Goal: Task Accomplishment & Management: Manage account settings

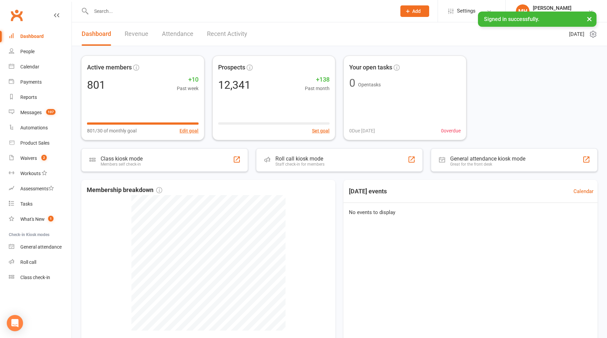
click at [132, 36] on link "Revenue" at bounding box center [137, 33] width 24 height 23
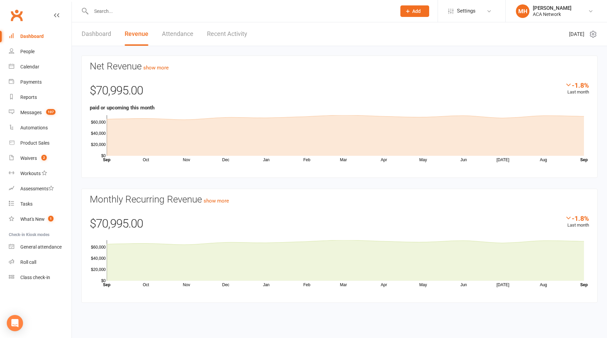
click at [95, 36] on link "Dashboard" at bounding box center [96, 33] width 29 height 23
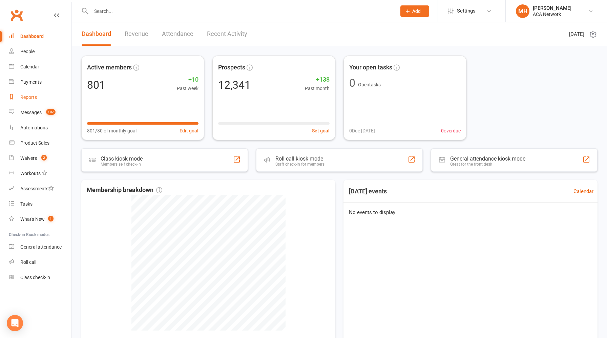
click at [32, 100] on div "Reports" at bounding box center [28, 96] width 17 height 5
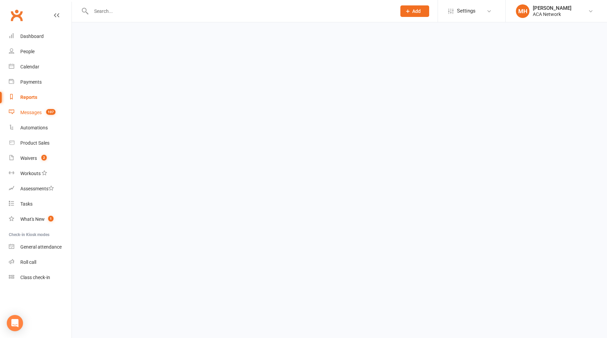
select select "100"
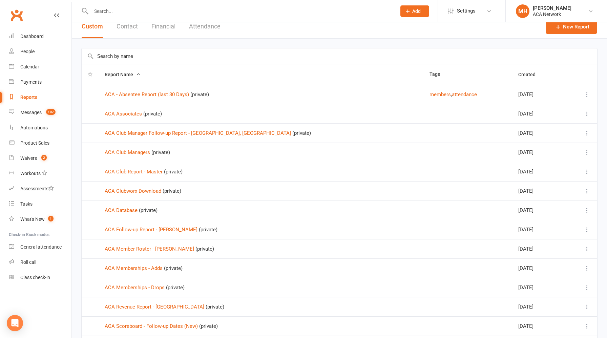
scroll to position [10, 0]
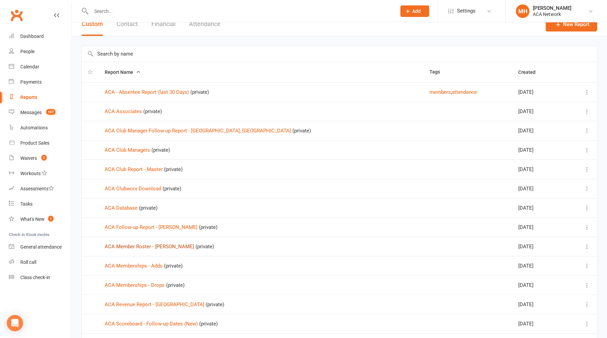
click at [159, 245] on link "ACA Member Roster - [PERSON_NAME]" at bounding box center [149, 246] width 89 height 6
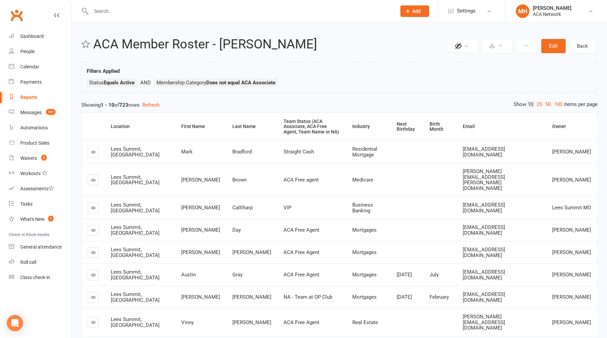
scroll to position [2, 0]
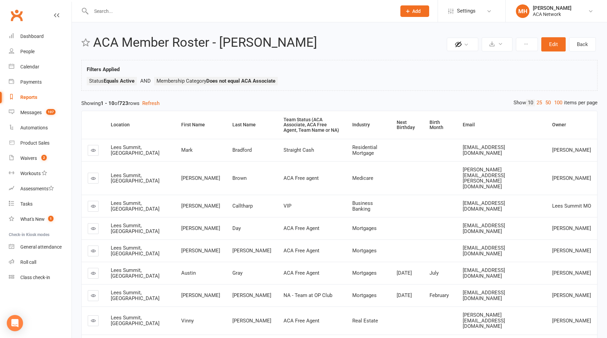
click at [416, 12] on span "Add" at bounding box center [416, 10] width 8 height 5
click at [408, 31] on link "Prospect" at bounding box center [407, 30] width 60 height 16
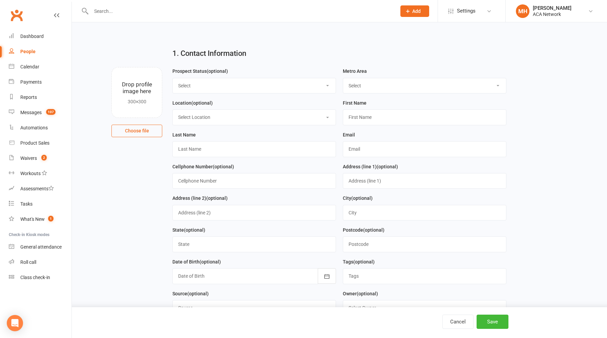
click at [361, 85] on select "Select ACA AL-[GEOGRAPHIC_DATA] [GEOGRAPHIC_DATA]-Mobile [GEOGRAPHIC_DATA]-Ft. …" at bounding box center [424, 85] width 163 height 15
select select "MO-[US_STATE][GEOGRAPHIC_DATA]"
click at [343, 78] on select "Select ACA AL-[GEOGRAPHIC_DATA] [GEOGRAPHIC_DATA]-Mobile [GEOGRAPHIC_DATA]-Ft. …" at bounding box center [424, 85] width 163 height 15
click at [244, 85] on select "Select Lead Guest Interview Not Interested" at bounding box center [254, 85] width 163 height 15
select select "Lead"
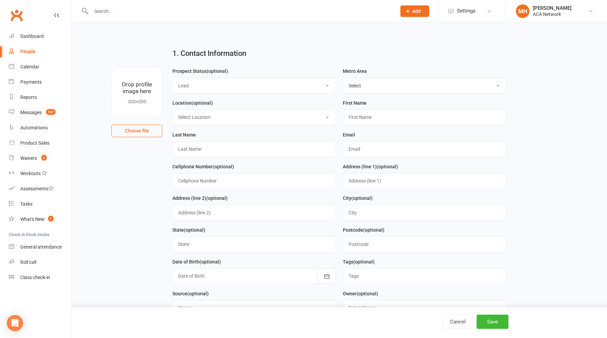
click at [173, 78] on select "Select Lead Guest Interview Not Interested" at bounding box center [254, 85] width 163 height 15
click at [229, 118] on select "Select Location ACA Global Business Club ACA Rookie Club [GEOGRAPHIC_DATA], [GE…" at bounding box center [254, 117] width 163 height 15
select select "18"
click at [173, 110] on select "Select Location ACA Global Business Club ACA Rookie Club [GEOGRAPHIC_DATA], [GE…" at bounding box center [254, 117] width 163 height 15
click at [361, 119] on input "text" at bounding box center [425, 117] width 164 height 16
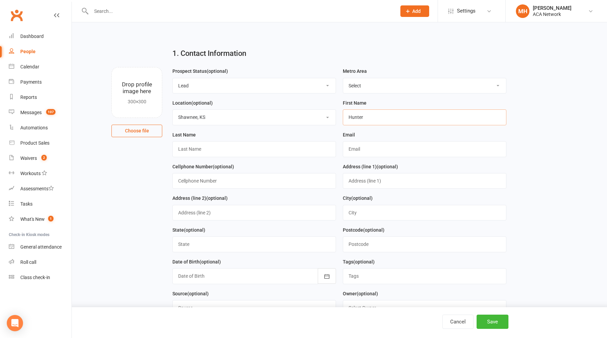
type input "Hunter"
click at [373, 147] on input "text" at bounding box center [425, 149] width 164 height 16
paste input "[EMAIL_ADDRESS][DOMAIN_NAME]"
type input "[EMAIL_ADDRESS][DOMAIN_NAME]"
click at [239, 146] on input "text" at bounding box center [254, 149] width 164 height 16
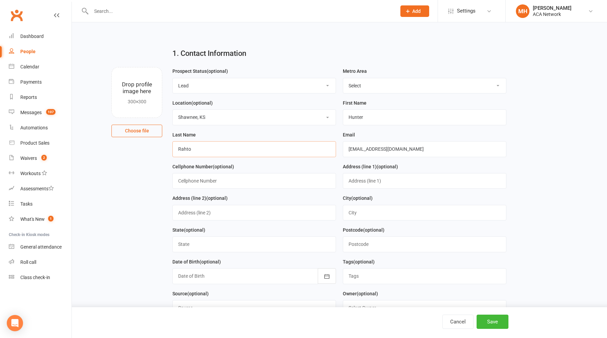
type input "Rahto"
click at [239, 182] on input "text" at bounding box center [254, 181] width 164 height 16
type input "913.231.1821"
click at [483, 322] on button "Save" at bounding box center [492, 322] width 32 height 14
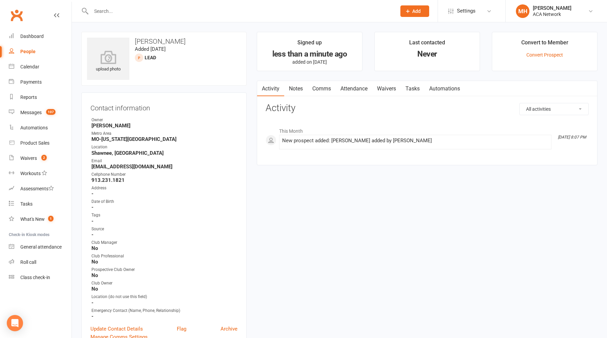
click at [297, 89] on link "Notes" at bounding box center [295, 89] width 23 height 16
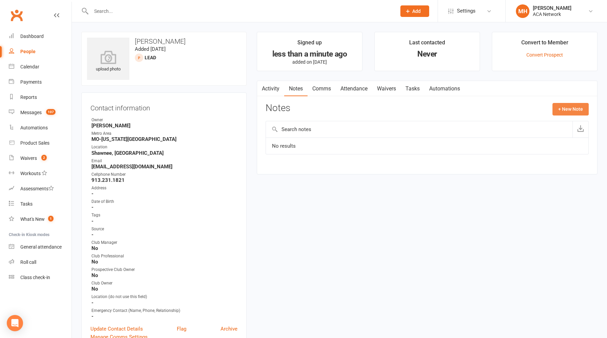
click at [559, 110] on button "+ New Note" at bounding box center [570, 109] width 36 height 12
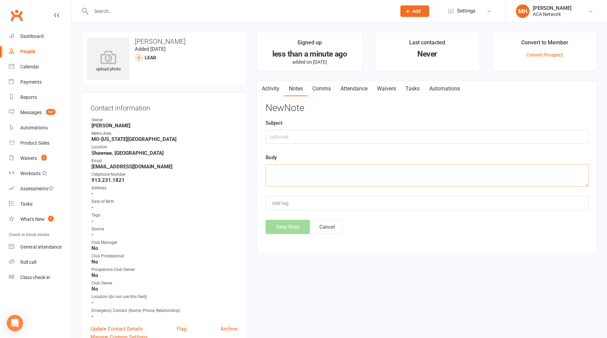
click at [337, 173] on textarea at bounding box center [426, 175] width 323 height 22
paste textarea "Hi Hunter,It was good to finally catch up with you [DATE]! Thanks for sharing a…"
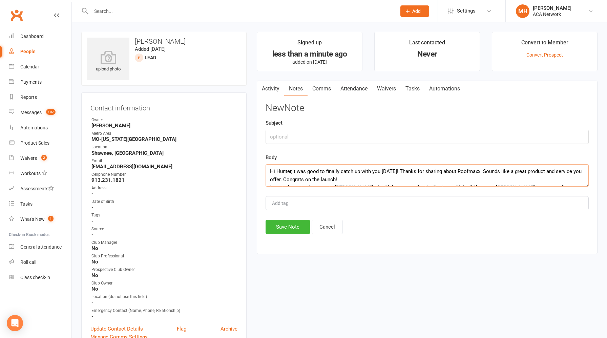
scroll to position [53, 0]
type textarea "Hi Hunter,It was good to finally catch up with you [DATE]! Thanks for sharing a…"
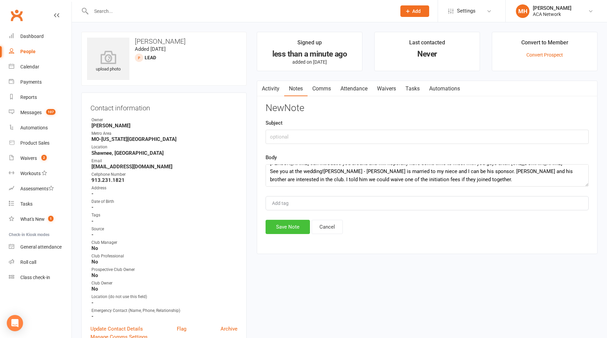
click at [283, 228] on button "Save Note" at bounding box center [287, 227] width 44 height 14
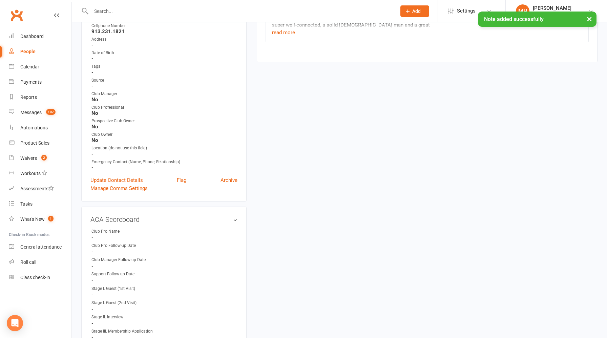
scroll to position [151, 0]
click at [223, 216] on link "edit" at bounding box center [225, 217] width 8 height 6
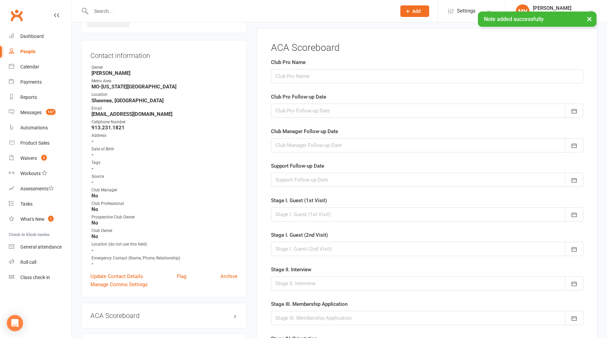
scroll to position [46, 0]
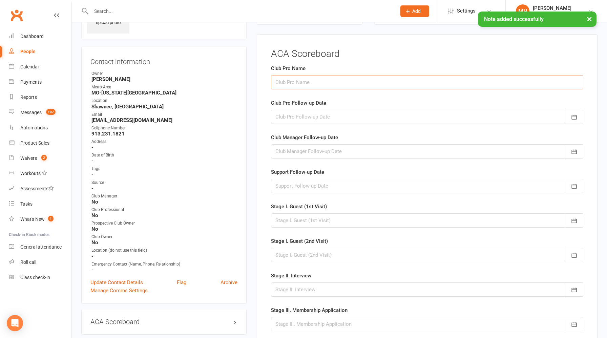
click at [308, 85] on input "text" at bounding box center [427, 82] width 312 height 14
type input "[PERSON_NAME]"
click at [300, 116] on div at bounding box center [427, 117] width 312 height 14
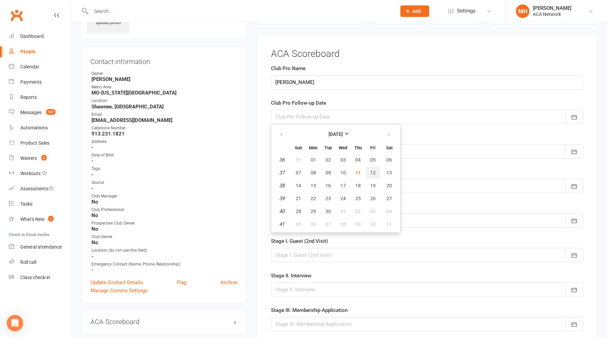
click at [373, 172] on span "12" at bounding box center [372, 172] width 5 height 5
type input "[DATE]"
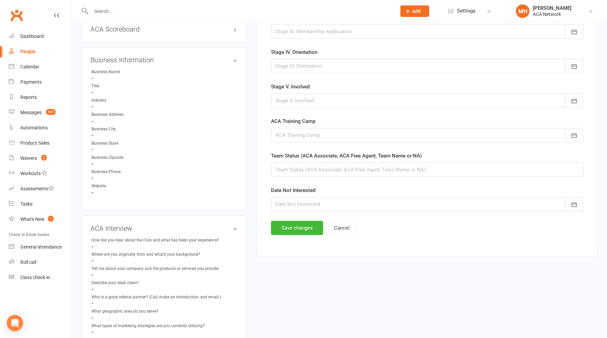
scroll to position [345, 0]
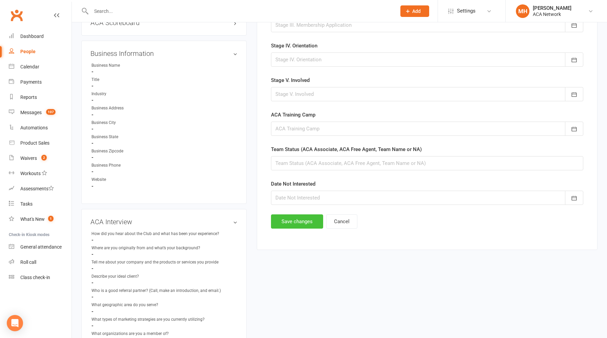
click at [293, 223] on button "Save changes" at bounding box center [297, 221] width 52 height 14
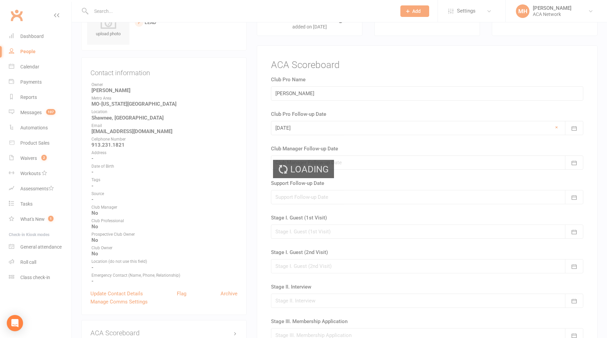
scroll to position [0, 0]
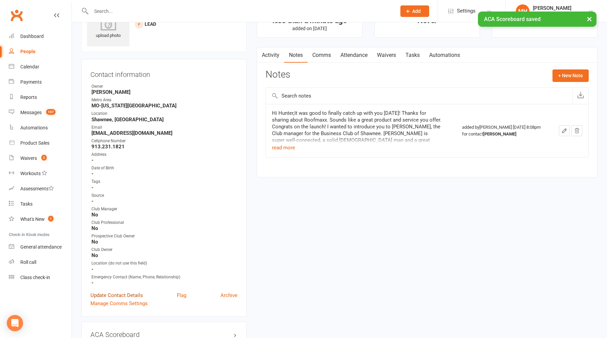
click at [126, 291] on link "Update Contact Details" at bounding box center [116, 295] width 52 height 8
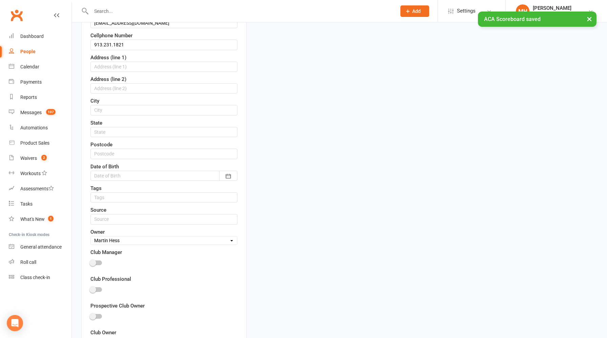
scroll to position [213, 0]
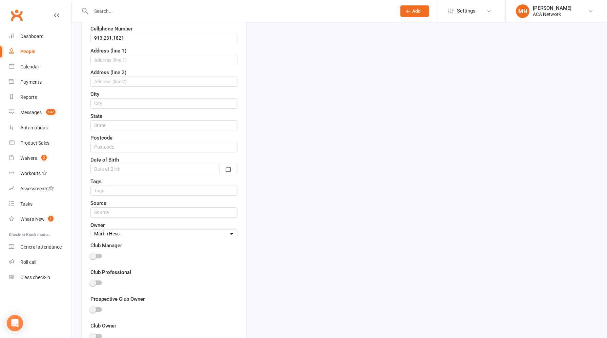
click at [132, 235] on select "Select Owner [PERSON_NAME] [PERSON_NAME] ACA Global ACA Marketing [PERSON_NAME]…" at bounding box center [164, 233] width 146 height 7
select select "19"
click at [91, 230] on select "Select Owner [PERSON_NAME] [PERSON_NAME] ACA Global ACA Marketing [PERSON_NAME]…" at bounding box center [164, 233] width 146 height 7
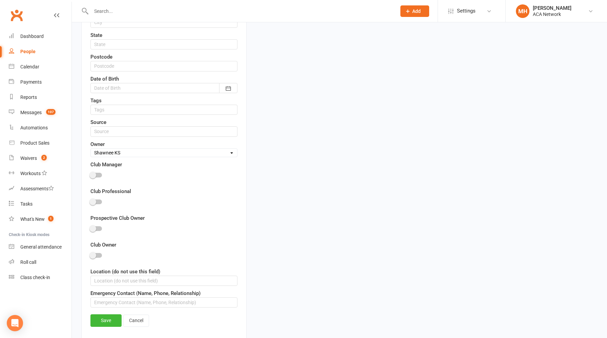
scroll to position [381, 0]
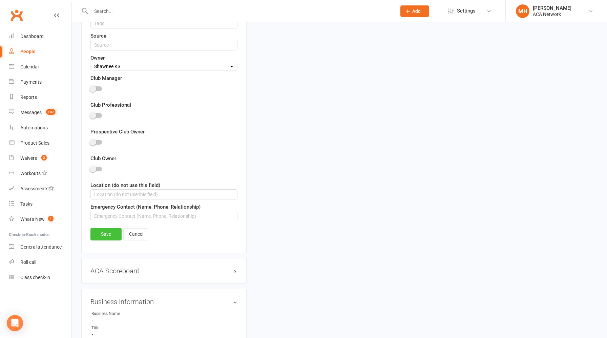
click at [107, 235] on link "Save" at bounding box center [105, 234] width 31 height 12
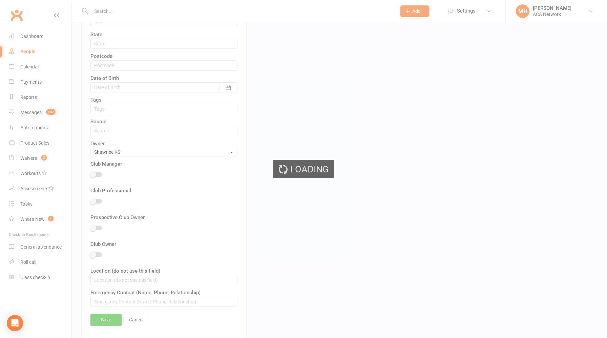
scroll to position [0, 0]
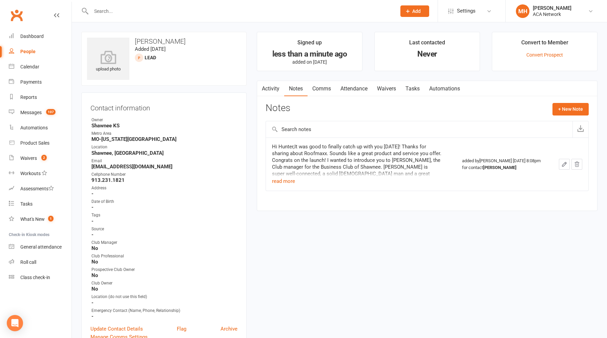
click at [165, 11] on input "text" at bounding box center [240, 10] width 302 height 9
paste input "[EMAIL_ADDRESS][DOMAIN_NAME]"
type input "[EMAIL_ADDRESS][DOMAIN_NAME]"
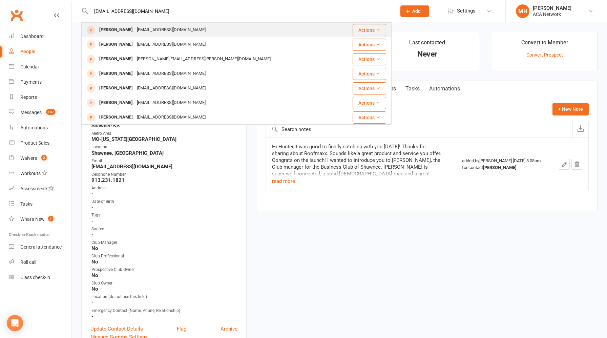
click at [159, 31] on div "[EMAIL_ADDRESS][DOMAIN_NAME]" at bounding box center [171, 30] width 73 height 10
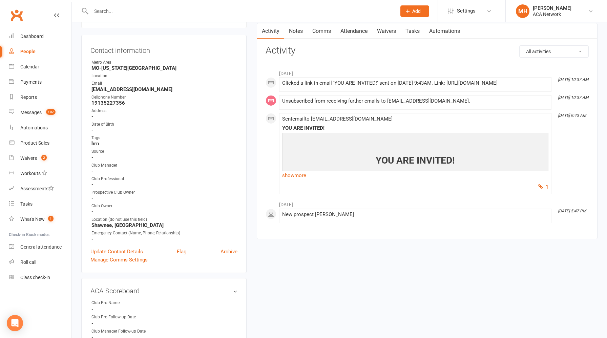
scroll to position [63, 0]
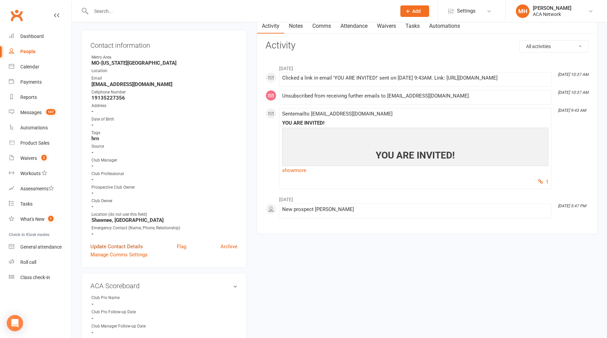
click at [139, 246] on link "Update Contact Details" at bounding box center [116, 246] width 52 height 8
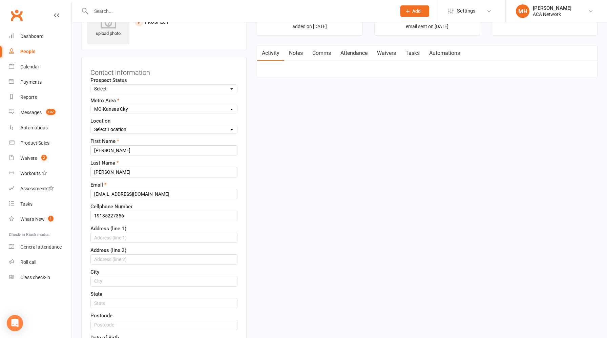
scroll to position [32, 0]
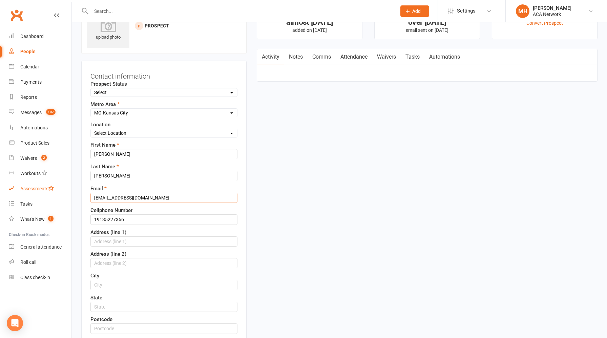
drag, startPoint x: 148, startPoint y: 198, endPoint x: 27, endPoint y: 184, distance: 121.7
paste input "[EMAIL_ADDRESS]"
click at [103, 198] on input "[EMAIL_ADDRESS][DOMAIN_NAME]" at bounding box center [163, 198] width 147 height 10
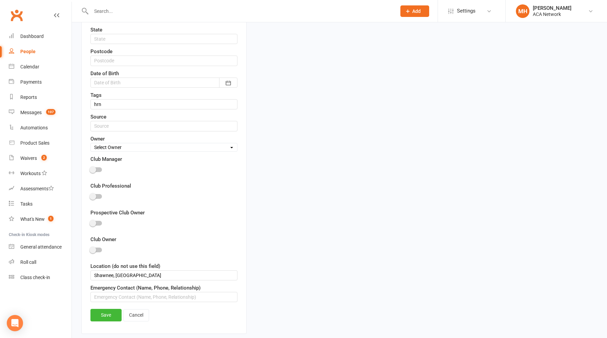
scroll to position [310, 0]
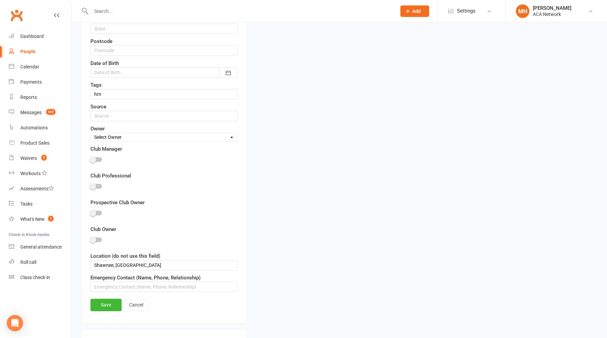
type input "[EMAIL_ADDRESS][DOMAIN_NAME]"
click at [147, 137] on select "Select Owner [PERSON_NAME] [PERSON_NAME] ACA Global ACA Marketing [PERSON_NAME]…" at bounding box center [164, 136] width 146 height 7
select select "19"
click at [91, 133] on select "Select Owner [PERSON_NAME] [PERSON_NAME] ACA Global ACA Marketing [PERSON_NAME]…" at bounding box center [164, 136] width 146 height 7
click at [110, 306] on link "Save" at bounding box center [105, 305] width 31 height 12
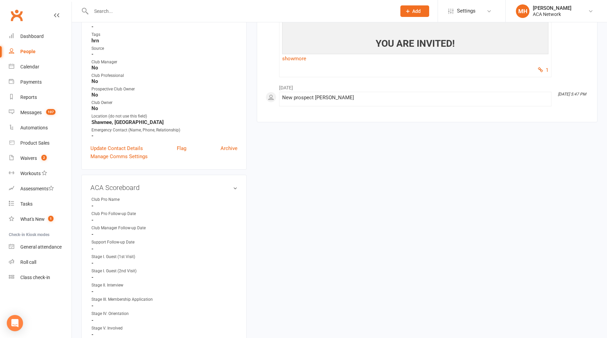
scroll to position [0, 0]
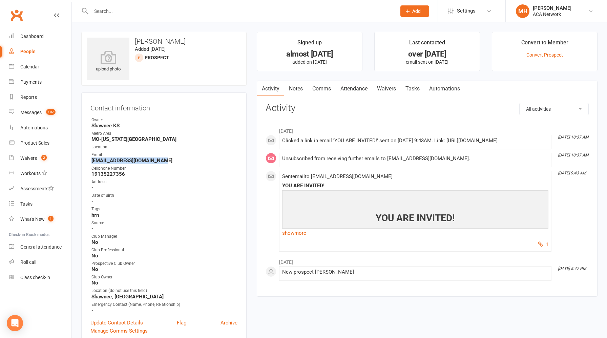
drag, startPoint x: 159, startPoint y: 160, endPoint x: 85, endPoint y: 161, distance: 73.5
click at [85, 161] on div "Contact information Owner [GEOGRAPHIC_DATA] [GEOGRAPHIC_DATA]-[US_STATE][GEOGRA…" at bounding box center [163, 218] width 165 height 252
copy strong "[EMAIL_ADDRESS][DOMAIN_NAME]"
click at [300, 90] on link "Notes" at bounding box center [295, 89] width 23 height 16
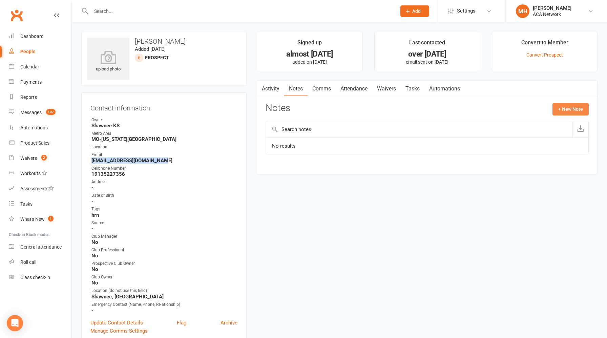
click at [565, 109] on button "+ New Note" at bounding box center [570, 109] width 36 height 12
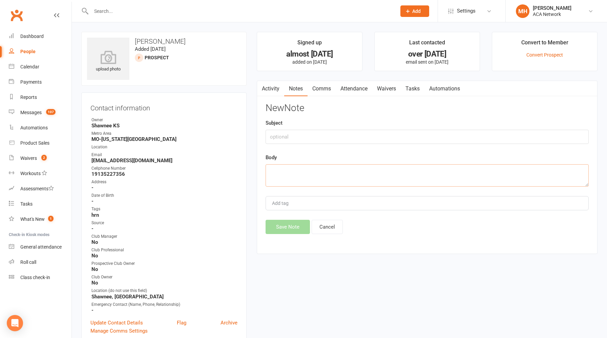
click at [285, 166] on textarea at bounding box center [426, 175] width 323 height 22
paste textarea "It was great to see you again at the Shawnee Chamber this week! Here's the deta…"
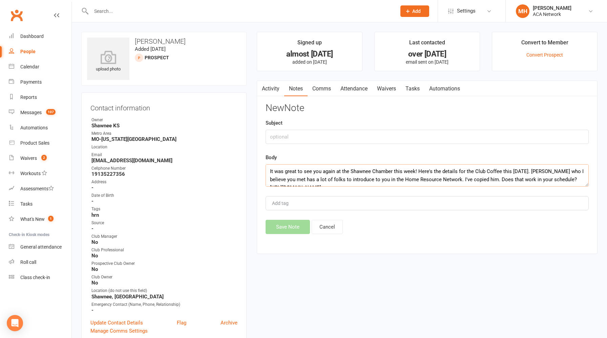
scroll to position [12, 0]
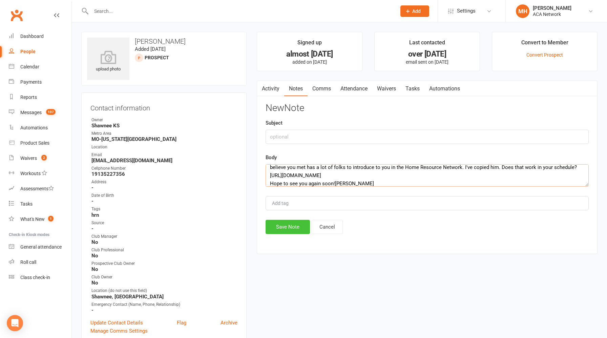
type textarea "It was great to see you again at the Shawnee Chamber this week! Here's the deta…"
click at [284, 227] on button "Save Note" at bounding box center [287, 227] width 44 height 14
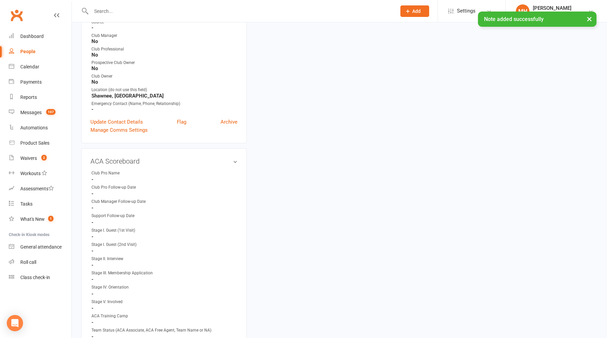
scroll to position [210, 0]
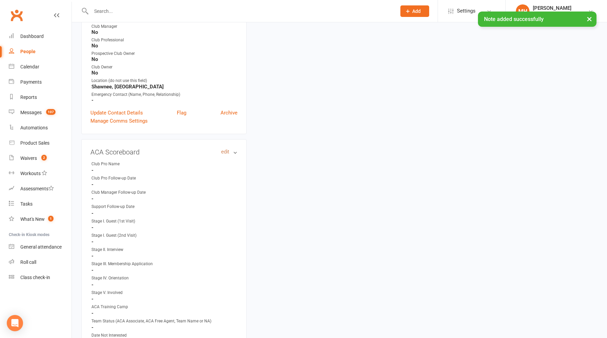
click at [227, 150] on link "edit" at bounding box center [225, 152] width 8 height 6
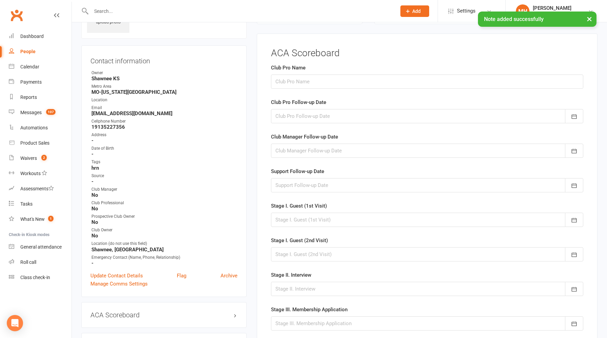
scroll to position [46, 0]
click at [313, 81] on input "text" at bounding box center [427, 82] width 312 height 14
type input "[PERSON_NAME]"
click at [311, 114] on div at bounding box center [427, 117] width 312 height 14
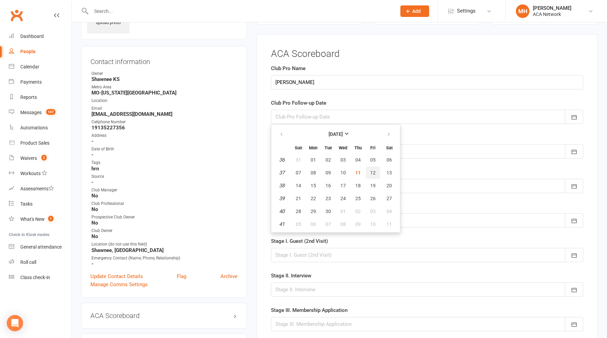
click at [377, 174] on button "12" at bounding box center [373, 173] width 14 height 12
type input "[DATE]"
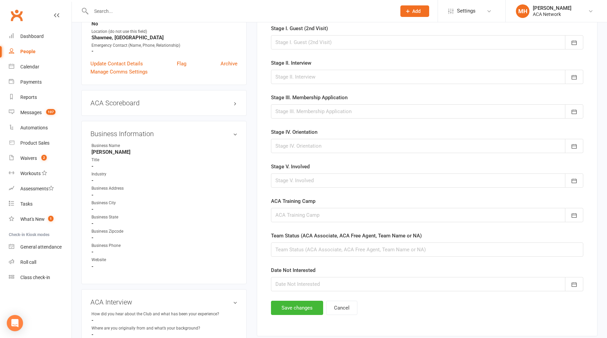
scroll to position [261, 0]
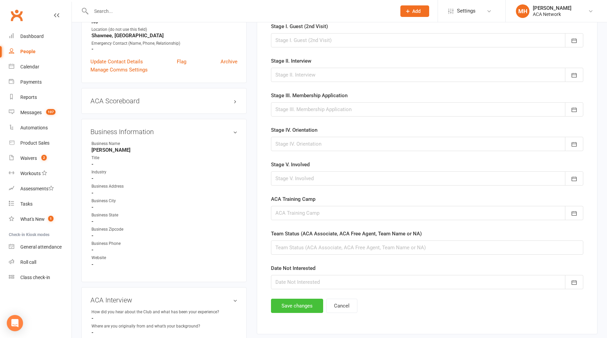
click at [292, 303] on button "Save changes" at bounding box center [297, 306] width 52 height 14
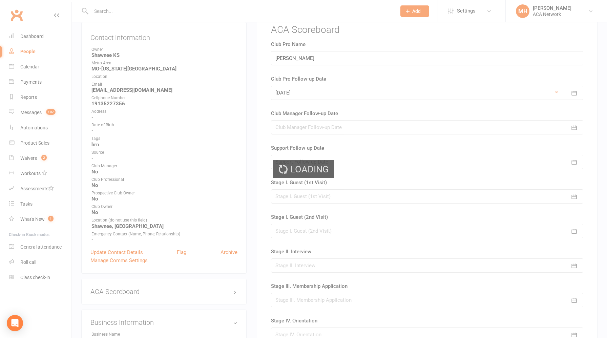
scroll to position [0, 0]
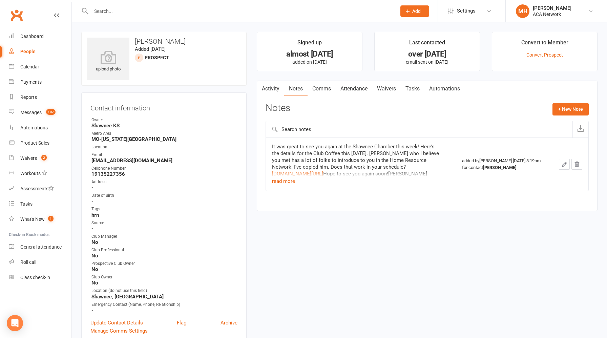
click at [187, 12] on input "text" at bounding box center [240, 10] width 302 height 9
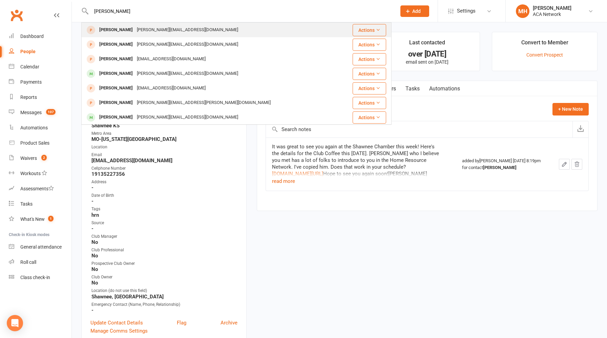
type input "[PERSON_NAME]"
click at [160, 30] on div "[PERSON_NAME][EMAIL_ADDRESS][DOMAIN_NAME]" at bounding box center [187, 30] width 105 height 10
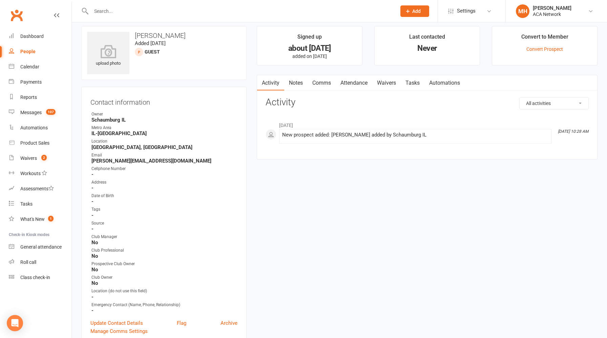
scroll to position [7, 0]
click at [293, 79] on link "Notes" at bounding box center [295, 82] width 23 height 16
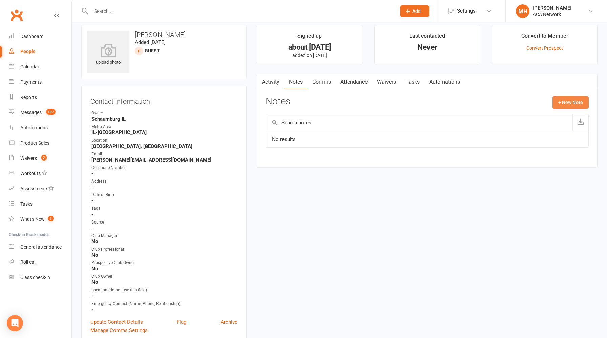
click at [560, 101] on button "+ New Note" at bounding box center [570, 102] width 36 height 12
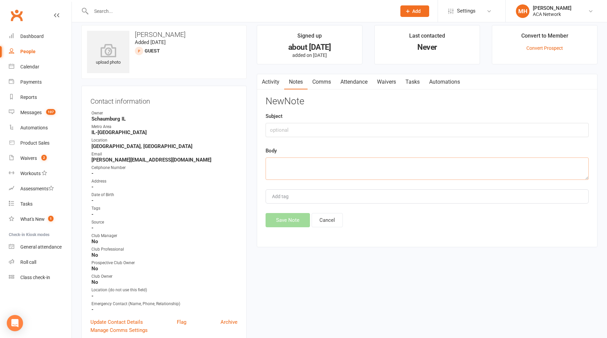
click at [315, 166] on textarea at bounding box center [426, 168] width 323 height 22
paste textarea "Thanks [PERSON_NAME]. That sounds like a plan. Here's a few options for a zoom …"
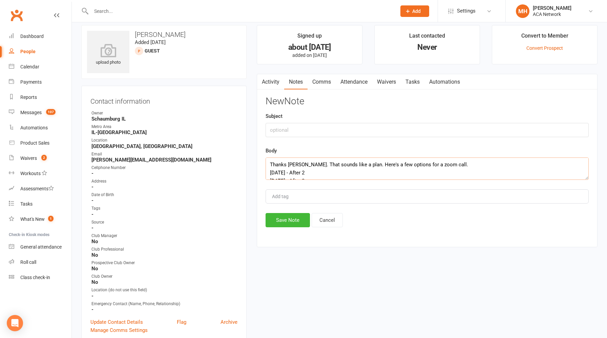
scroll to position [77, 0]
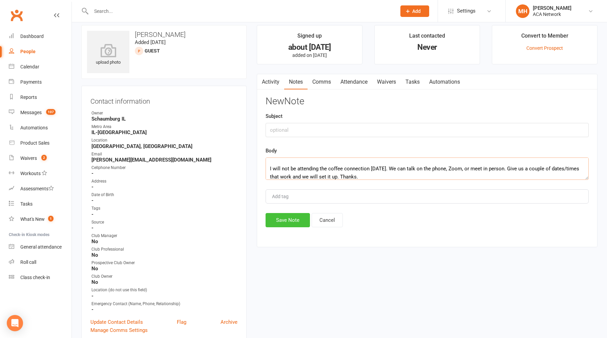
type textarea "Thanks [PERSON_NAME]. That sounds like a plan. Here's a few options for a zoom …"
click at [289, 219] on button "Save Note" at bounding box center [287, 220] width 44 height 14
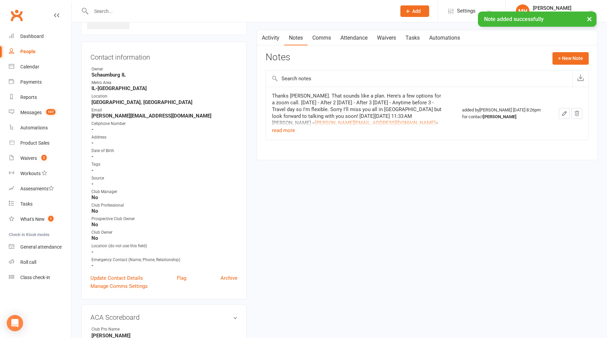
scroll to position [0, 0]
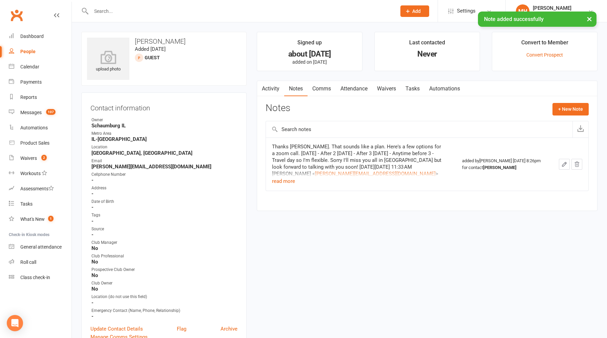
click at [116, 11] on input "text" at bounding box center [240, 10] width 302 height 9
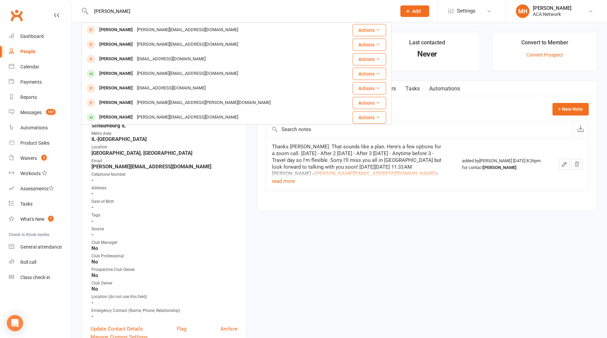
drag, startPoint x: 130, startPoint y: 10, endPoint x: 59, endPoint y: 10, distance: 70.4
click at [59, 2] on header "[PERSON_NAME] [PERSON_NAME] [PERSON_NAME][EMAIL_ADDRESS][DOMAIN_NAME] Actions […" at bounding box center [303, 2] width 607 height 0
paste input "[PERSON_NAME][EMAIL_ADDRESS][DOMAIN_NAME]"
type input "[PERSON_NAME][EMAIL_ADDRESS][DOMAIN_NAME]"
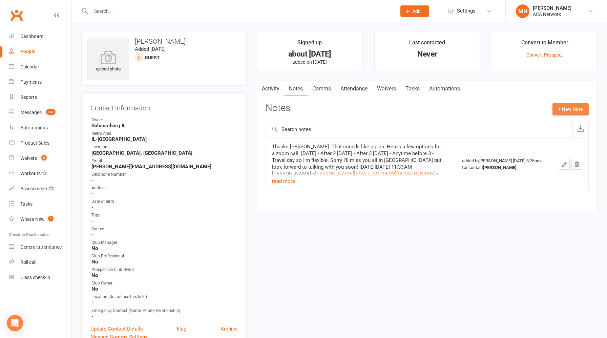
click at [565, 108] on button "+ New Note" at bounding box center [570, 109] width 36 height 12
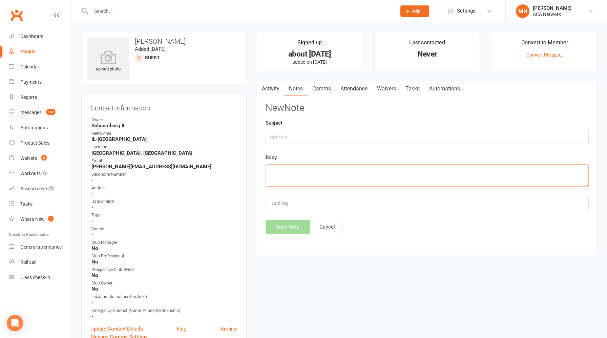
click at [325, 168] on textarea at bounding box center [426, 175] width 323 height 22
paste textarea "Thanks [PERSON_NAME]. There are no clubs currently in Ft. [PERSON_NAME]. We hav…"
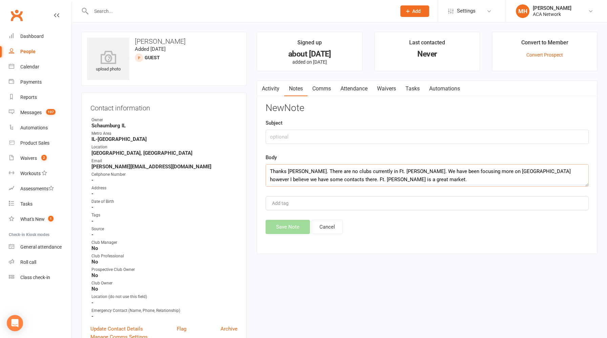
scroll to position [61, 0]
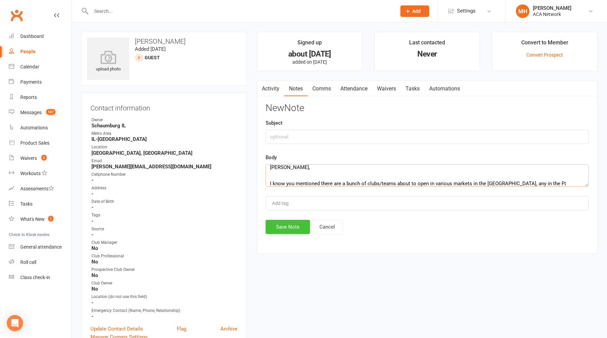
type textarea "Thanks [PERSON_NAME]. There are no clubs currently in Ft. [PERSON_NAME]. We hav…"
click at [292, 226] on button "Save Note" at bounding box center [287, 227] width 44 height 14
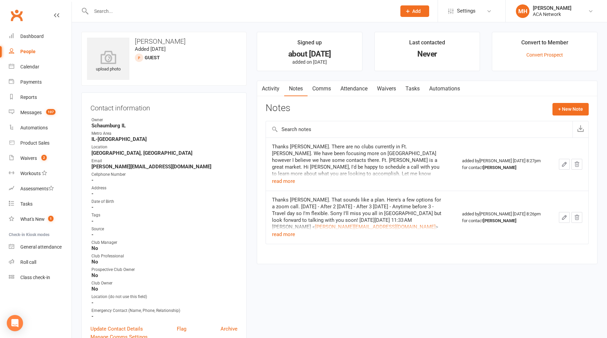
click at [412, 12] on span "Add" at bounding box center [416, 10] width 8 height 5
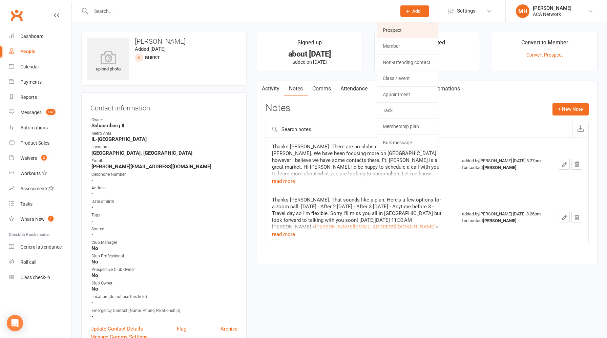
click at [406, 26] on link "Prospect" at bounding box center [407, 30] width 60 height 16
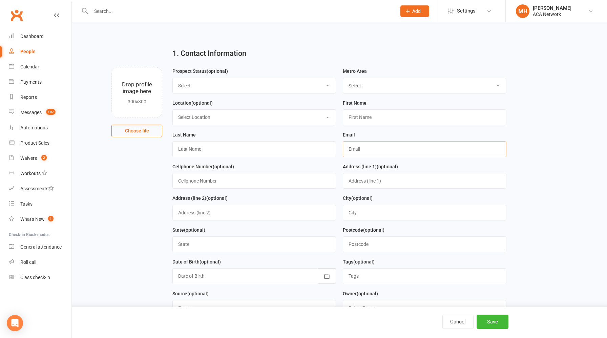
click at [354, 147] on input "text" at bounding box center [425, 149] width 164 height 16
paste input "[EMAIL_ADDRESS][DOMAIN_NAME]"
type input "[EMAIL_ADDRESS][DOMAIN_NAME]"
click at [250, 150] on input "text" at bounding box center [254, 149] width 164 height 16
click at [369, 86] on select "Select ACA AL-[GEOGRAPHIC_DATA] [GEOGRAPHIC_DATA]-Mobile [GEOGRAPHIC_DATA]-Ft. …" at bounding box center [424, 85] width 163 height 15
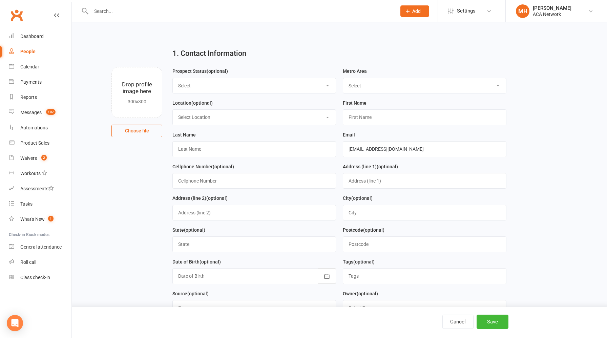
select select "MO-[US_STATE][GEOGRAPHIC_DATA]"
click at [343, 78] on select "Select ACA AL-[GEOGRAPHIC_DATA] [GEOGRAPHIC_DATA]-Mobile [GEOGRAPHIC_DATA]-Ft. …" at bounding box center [424, 85] width 163 height 15
click at [365, 119] on input "text" at bounding box center [425, 117] width 164 height 16
type input "r"
type input "[PERSON_NAME]"
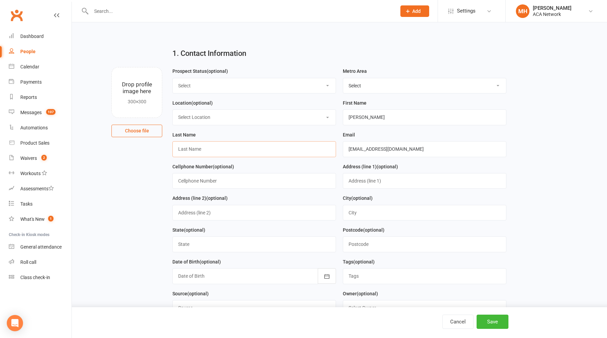
click at [259, 149] on input "text" at bounding box center [254, 149] width 164 height 16
paste input "[PERSON_NAME]"
type input "[PERSON_NAME]"
click at [256, 120] on select "Select Location ACA Global Business Club ACA Rookie Club [GEOGRAPHIC_DATA], [GE…" at bounding box center [254, 117] width 163 height 15
select select "18"
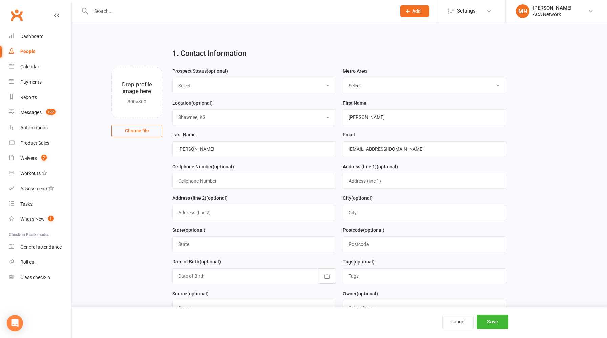
click at [173, 110] on select "Select Location ACA Global Business Club ACA Rookie Club [GEOGRAPHIC_DATA], [GE…" at bounding box center [254, 117] width 163 height 15
click at [239, 82] on select "Select Lead Guest Interview Not Interested" at bounding box center [254, 85] width 163 height 15
click at [173, 78] on select "Select Lead Guest Interview Not Interested" at bounding box center [254, 85] width 163 height 15
click at [229, 181] on input "text" at bounding box center [254, 181] width 164 height 16
paste input "[PHONE_NUMBER]"
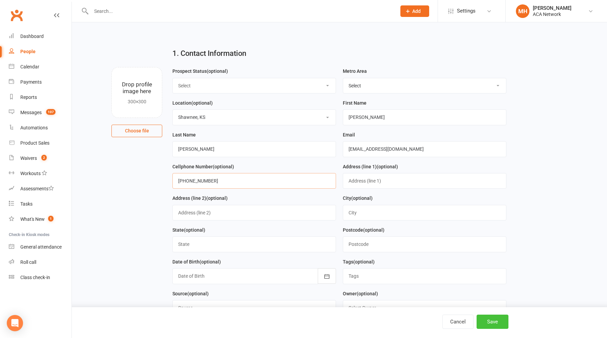
type input "[PHONE_NUMBER]"
click at [486, 316] on button "Save" at bounding box center [492, 322] width 32 height 14
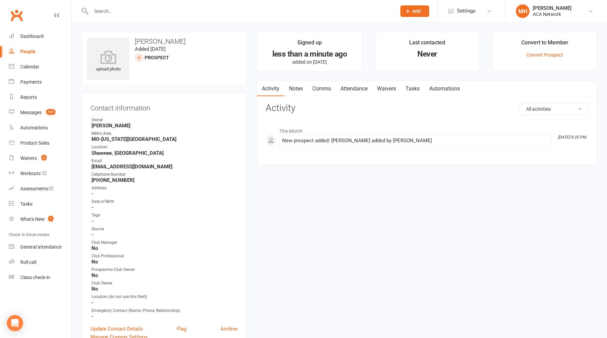
click at [300, 91] on link "Notes" at bounding box center [295, 89] width 23 height 16
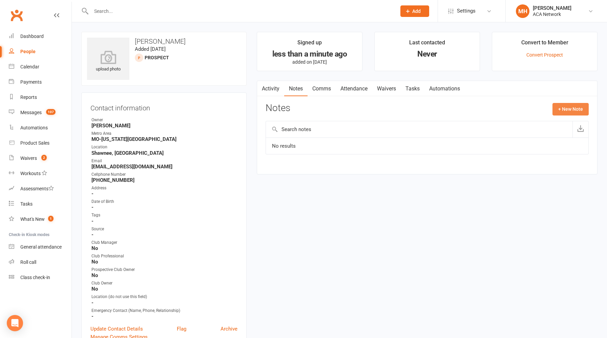
click at [571, 110] on button "+ New Note" at bounding box center [570, 109] width 36 height 12
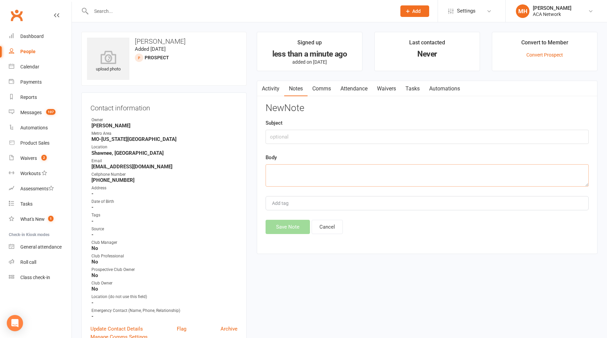
click at [323, 170] on textarea at bounding box center [426, 175] width 323 height 22
paste textarea "[PERSON_NAME], It was great to visit with you [DATE]. I’m excited to hear more …"
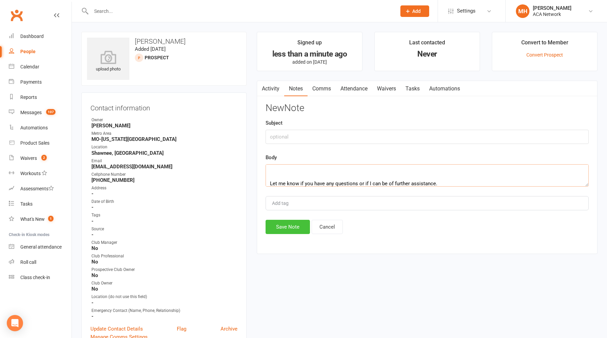
type textarea "[PERSON_NAME], It was great to visit with you [DATE]. I’m excited to hear more …"
click at [284, 226] on button "Save Note" at bounding box center [287, 227] width 44 height 14
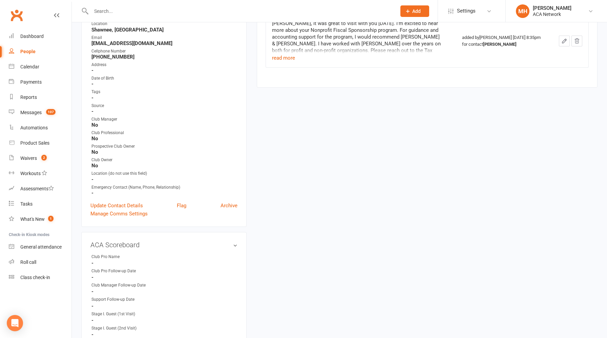
scroll to position [131, 0]
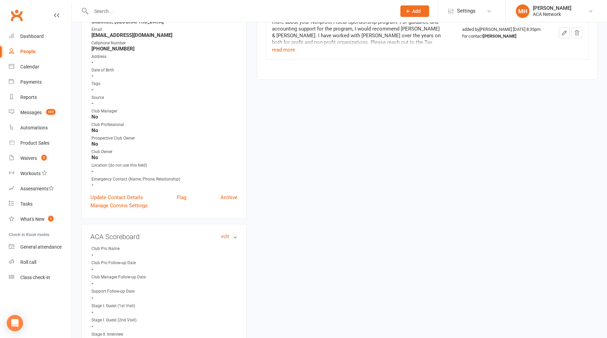
click at [225, 235] on link "edit" at bounding box center [225, 237] width 8 height 6
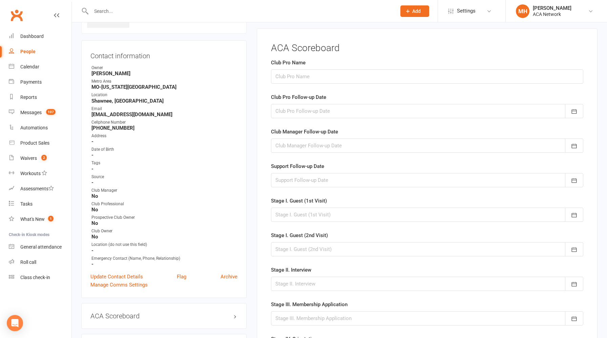
scroll to position [46, 0]
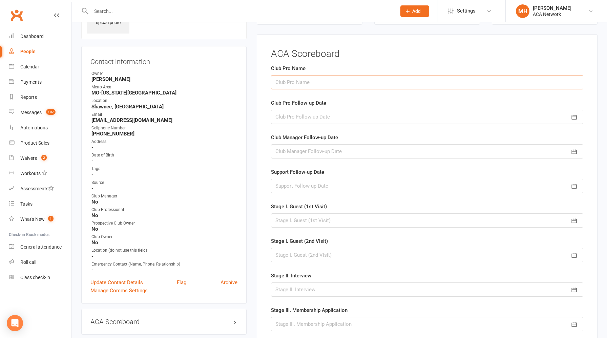
click at [315, 84] on input "text" at bounding box center [427, 82] width 312 height 14
type input "[PERSON_NAME]"
click at [306, 117] on div at bounding box center [427, 117] width 312 height 14
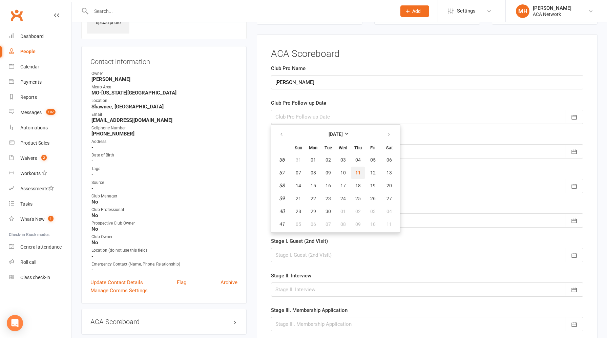
click at [355, 173] on span "11" at bounding box center [357, 172] width 5 height 5
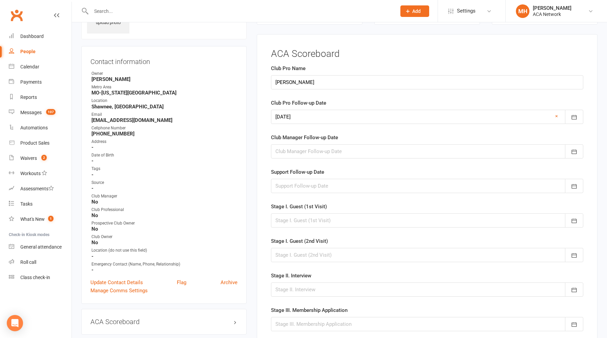
click at [303, 129] on form "Club Pro Name [PERSON_NAME] Club Pro Follow-up Date [DATE] [DATE] Sun Mon Tue W…" at bounding box center [427, 283] width 312 height 439
click at [310, 119] on div at bounding box center [427, 117] width 312 height 14
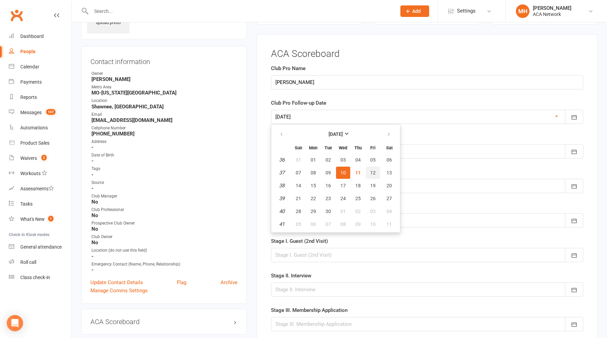
click at [372, 172] on span "12" at bounding box center [372, 172] width 5 height 5
type input "[DATE]"
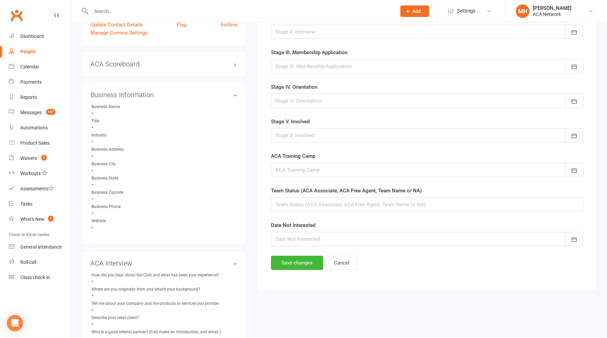
scroll to position [308, 0]
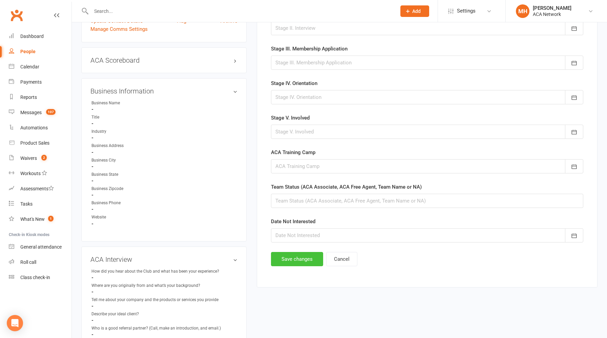
click at [292, 257] on button "Save changes" at bounding box center [297, 259] width 52 height 14
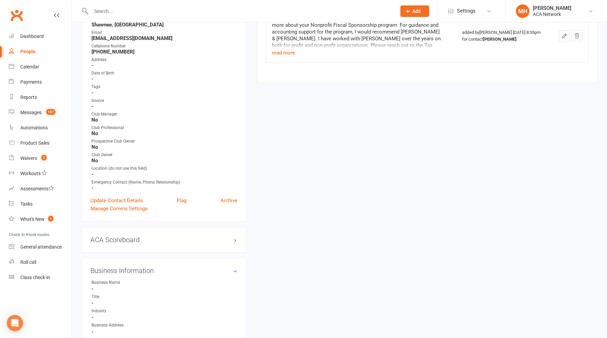
scroll to position [131, 0]
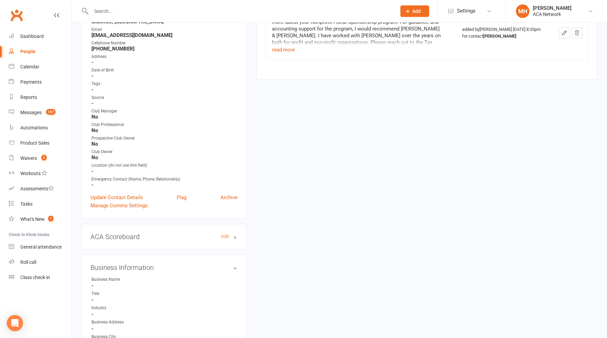
click at [177, 235] on h3 "ACA Scoreboard edit" at bounding box center [163, 236] width 147 height 7
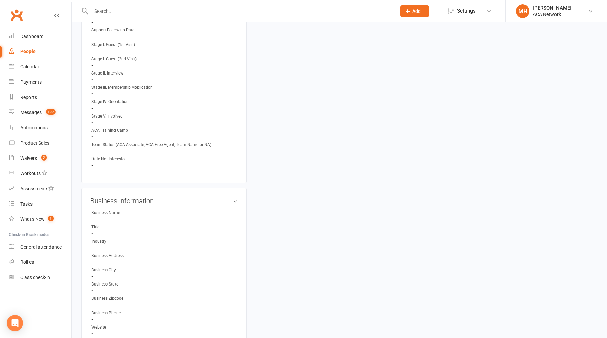
scroll to position [400, 0]
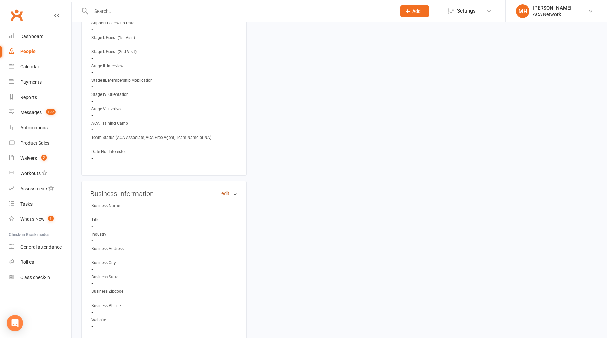
click at [224, 191] on link "edit" at bounding box center [225, 194] width 8 height 6
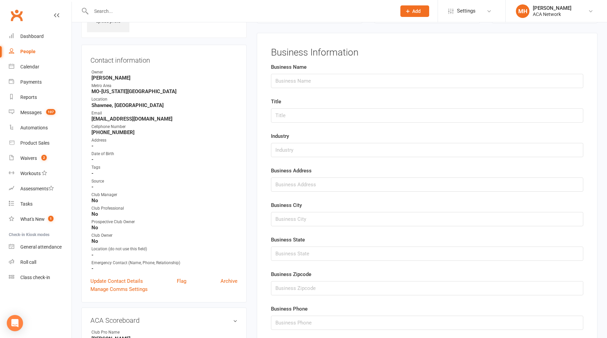
scroll to position [46, 0]
click at [306, 84] on input "text" at bounding box center [427, 82] width 312 height 14
paste input "[PERSON_NAME] & [PERSON_NAME]"
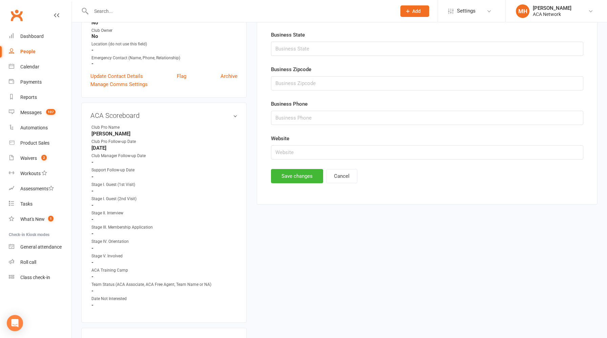
scroll to position [271, 0]
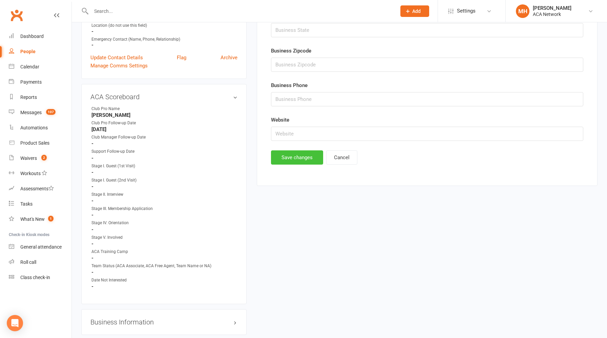
type input "[PERSON_NAME] & [PERSON_NAME]"
click at [298, 156] on button "Save changes" at bounding box center [297, 157] width 52 height 14
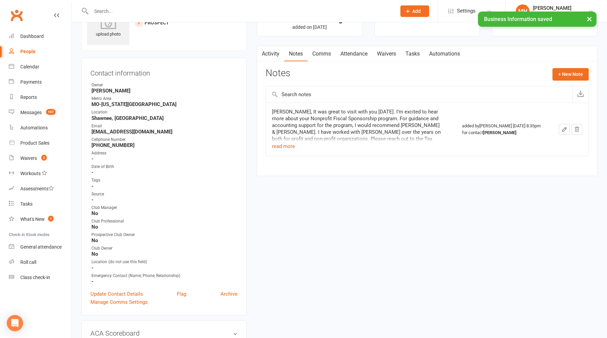
scroll to position [0, 0]
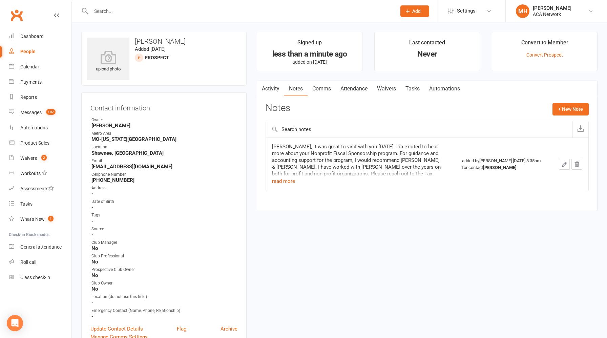
drag, startPoint x: 234, startPoint y: 47, endPoint x: 273, endPoint y: 47, distance: 38.6
click at [239, 47] on div "upload photo [PERSON_NAME] Added [DATE] prospect" at bounding box center [163, 59] width 165 height 54
click at [413, 14] on button "Add" at bounding box center [414, 11] width 29 height 12
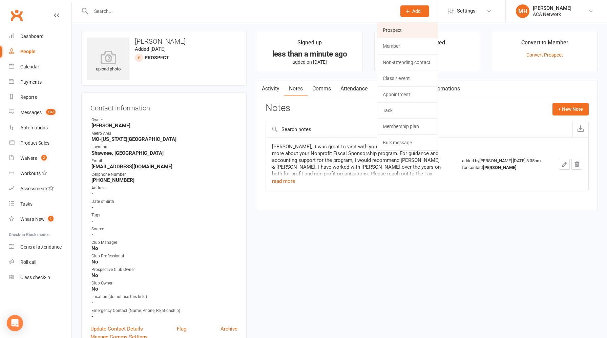
click at [405, 30] on link "Prospect" at bounding box center [407, 30] width 60 height 16
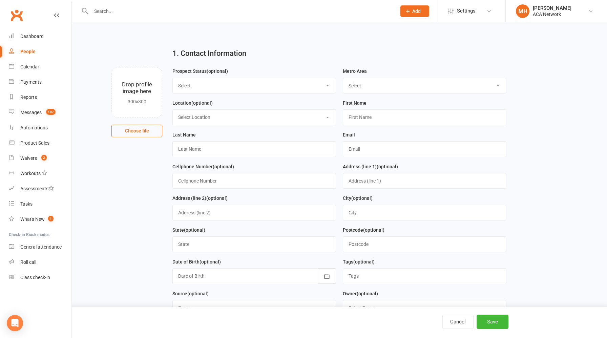
click at [367, 83] on select "Select ACA AL-[GEOGRAPHIC_DATA] [GEOGRAPHIC_DATA]-Mobile [GEOGRAPHIC_DATA]-Ft. …" at bounding box center [424, 85] width 163 height 15
select select "MO-[US_STATE][GEOGRAPHIC_DATA]"
click at [343, 78] on select "Select ACA AL-[GEOGRAPHIC_DATA] [GEOGRAPHIC_DATA]-Mobile [GEOGRAPHIC_DATA]-Ft. …" at bounding box center [424, 85] width 163 height 15
click at [360, 121] on input "text" at bounding box center [425, 117] width 164 height 16
type input "[PERSON_NAME]"
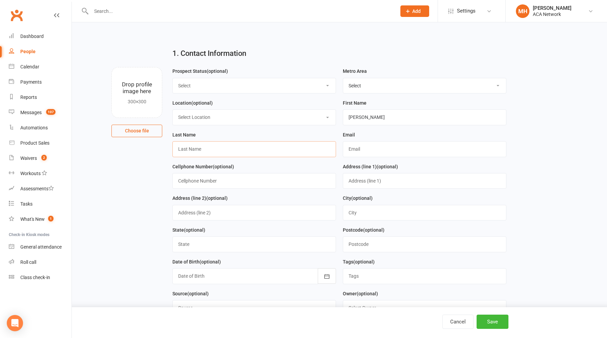
click at [294, 153] on input "text" at bounding box center [254, 149] width 164 height 16
type input "[PERSON_NAME]"
click at [379, 121] on input "[PERSON_NAME]" at bounding box center [425, 117] width 164 height 16
type input "[PERSON_NAME]"
click at [179, 151] on input "[PERSON_NAME]" at bounding box center [254, 149] width 164 height 16
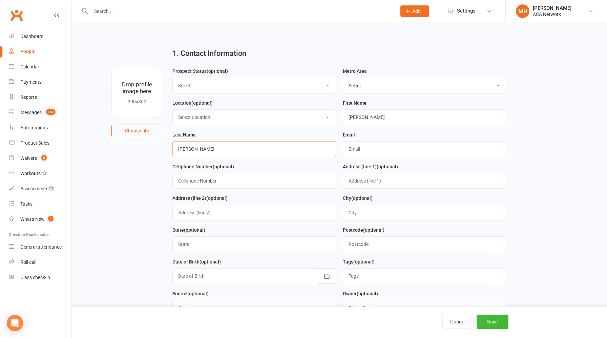
type input "[PERSON_NAME]"
click at [377, 151] on input "text" at bounding box center [425, 149] width 164 height 16
type input "[EMAIL_ADDRESS][DOMAIN_NAME]"
click at [255, 180] on input "text" at bounding box center [254, 181] width 164 height 16
type input "913.752.9809"
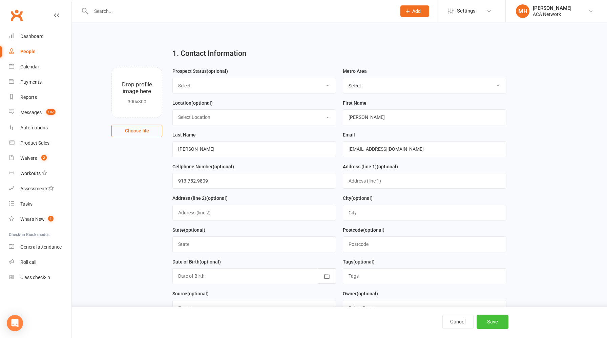
click at [488, 322] on button "Save" at bounding box center [492, 322] width 32 height 14
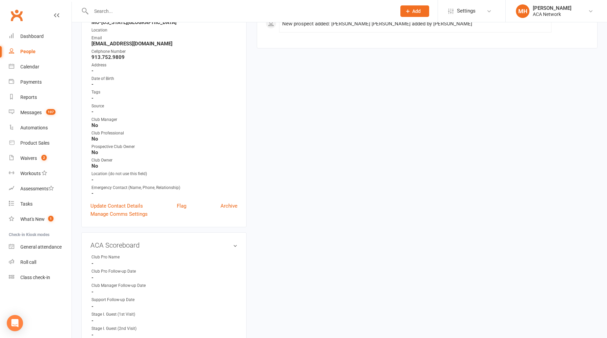
scroll to position [120, 0]
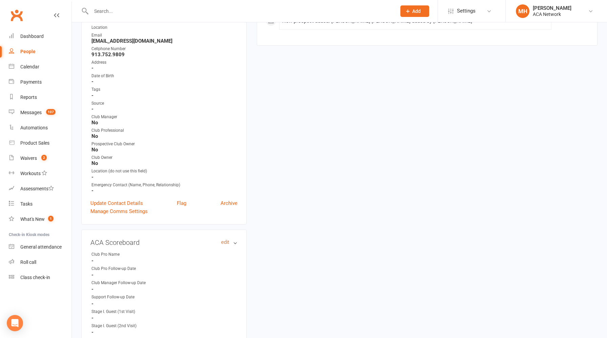
click at [222, 239] on link "edit" at bounding box center [225, 242] width 8 height 6
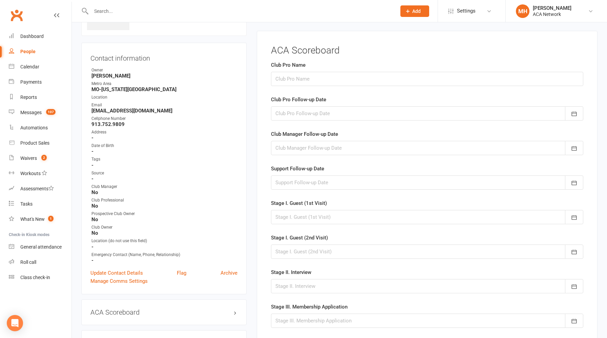
scroll to position [46, 0]
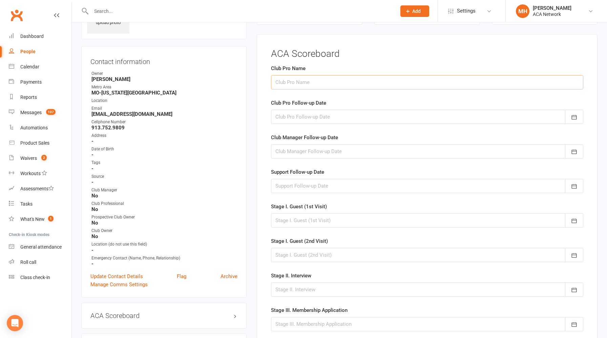
click at [311, 81] on input "text" at bounding box center [427, 82] width 312 height 14
type input "[PERSON_NAME]"
click at [310, 115] on div at bounding box center [427, 117] width 312 height 14
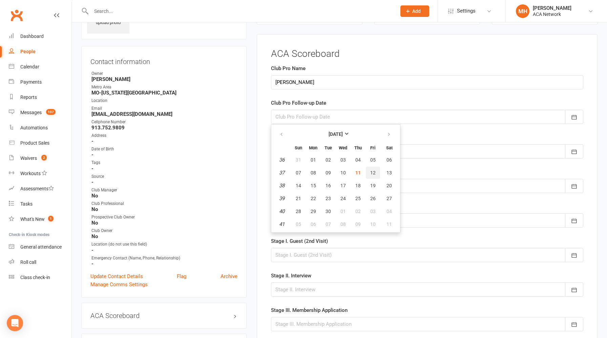
click at [371, 173] on span "12" at bounding box center [372, 172] width 5 height 5
type input "[DATE]"
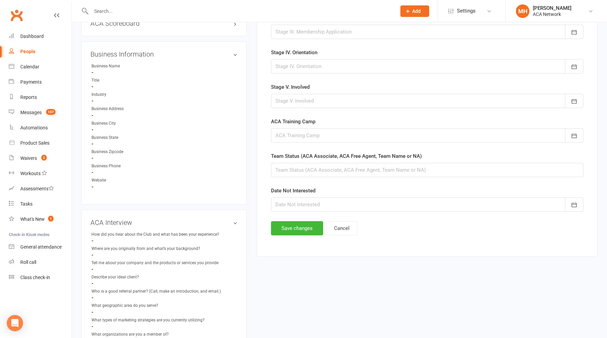
scroll to position [351, 0]
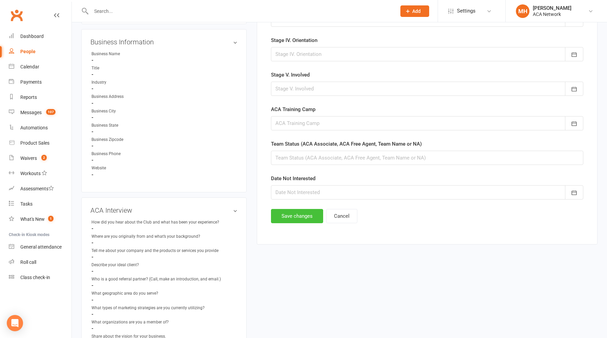
click at [293, 218] on button "Save changes" at bounding box center [297, 216] width 52 height 14
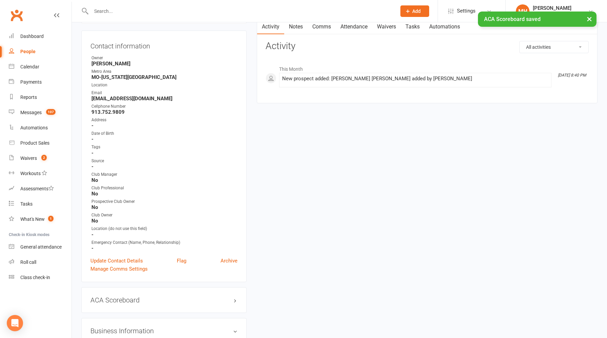
scroll to position [55, 0]
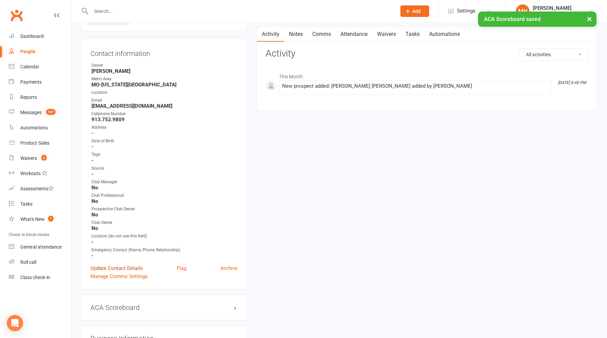
click at [122, 265] on link "Update Contact Details" at bounding box center [116, 268] width 52 height 8
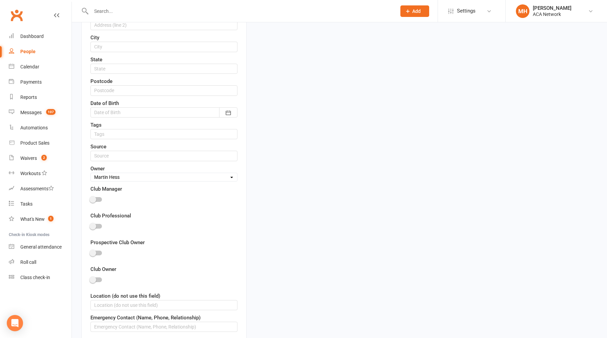
scroll to position [274, 0]
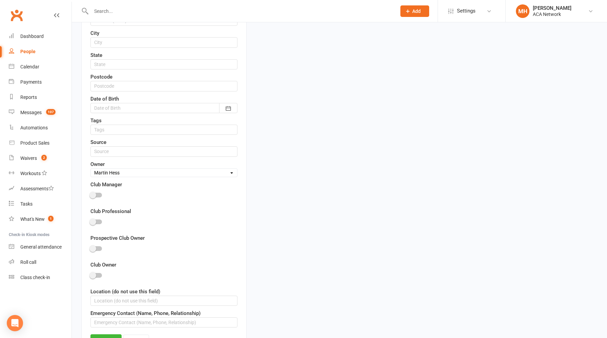
click at [138, 172] on select "Select Owner [PERSON_NAME] [PERSON_NAME] ACA Global ACA Marketing [PERSON_NAME]…" at bounding box center [164, 172] width 146 height 7
select select "19"
click at [91, 169] on select "Select Owner [PERSON_NAME] [PERSON_NAME] ACA Global ACA Marketing [PERSON_NAME]…" at bounding box center [164, 172] width 146 height 7
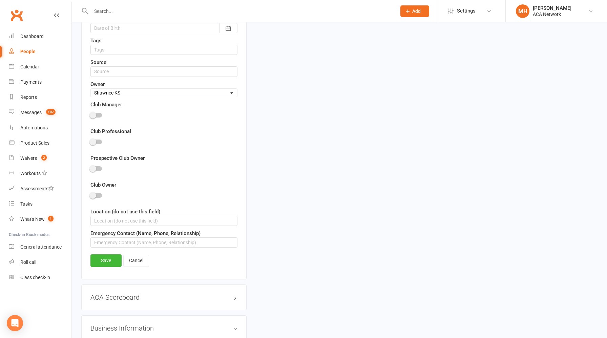
scroll to position [361, 0]
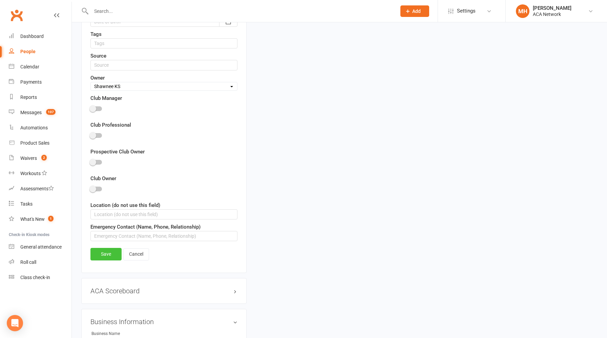
click at [106, 256] on link "Save" at bounding box center [105, 254] width 31 height 12
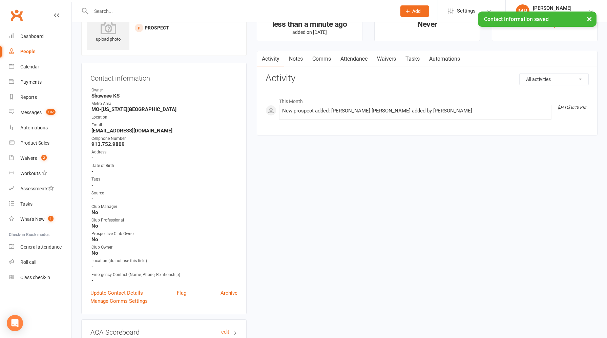
scroll to position [0, 0]
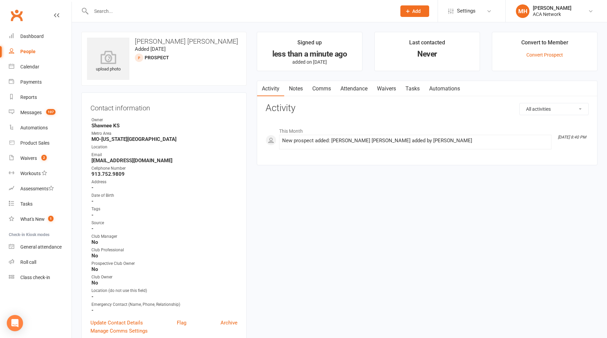
click at [184, 14] on input "text" at bounding box center [240, 10] width 302 height 9
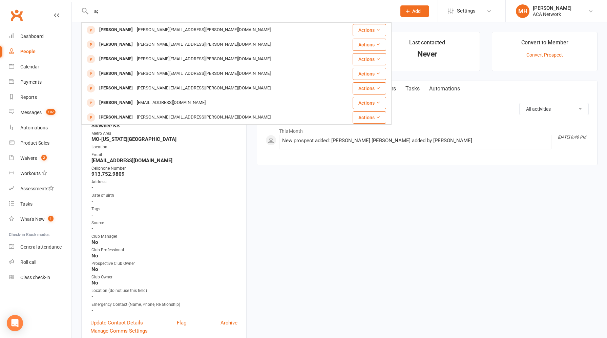
type input "a"
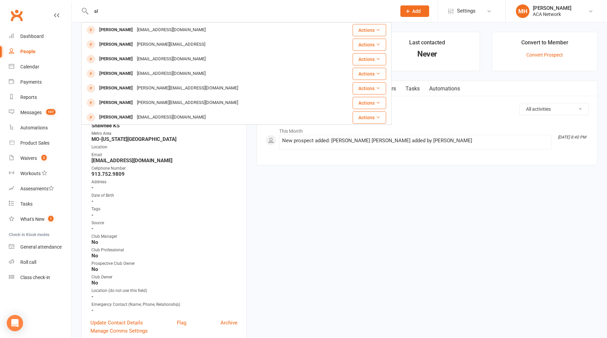
type input "a"
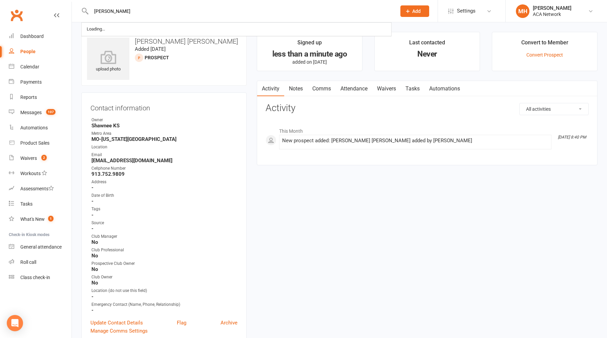
type input "[PERSON_NAME]"
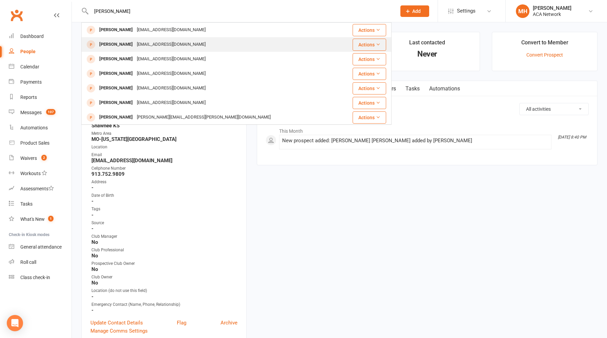
click at [176, 46] on div "[EMAIL_ADDRESS][DOMAIN_NAME]" at bounding box center [171, 45] width 73 height 10
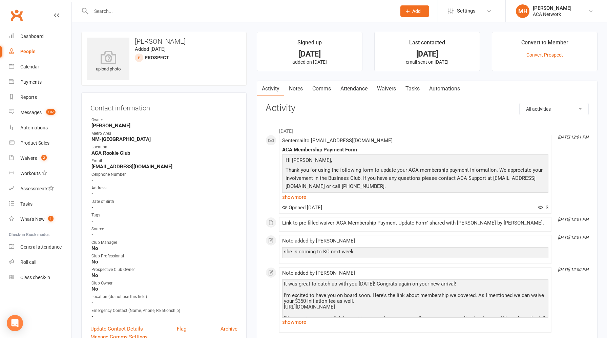
click at [299, 90] on link "Notes" at bounding box center [295, 89] width 23 height 16
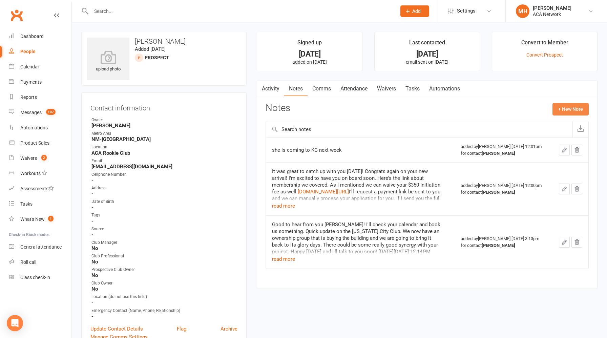
click at [566, 113] on button "+ New Note" at bounding box center [570, 109] width 36 height 12
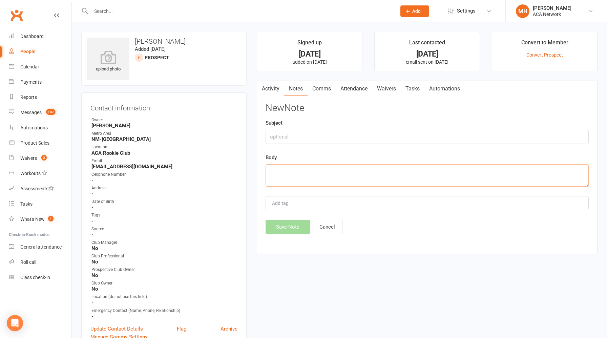
click at [378, 169] on textarea at bounding box center [426, 175] width 323 height 22
paste textarea "Lore ip dolo sita con Adi Eli! Seddoeiu te inci utl etdolorem! Al enima mi veni…"
type textarea "Lore ip dolo sita con Adi Eli! Seddoeiu te inci utl etdolorem! Al enima mi veni…"
click at [281, 224] on button "Save Note" at bounding box center [287, 227] width 44 height 14
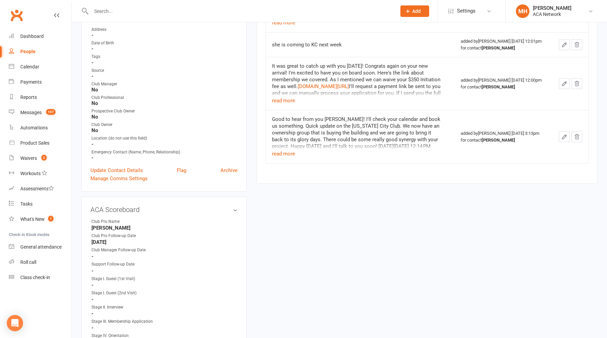
scroll to position [173, 0]
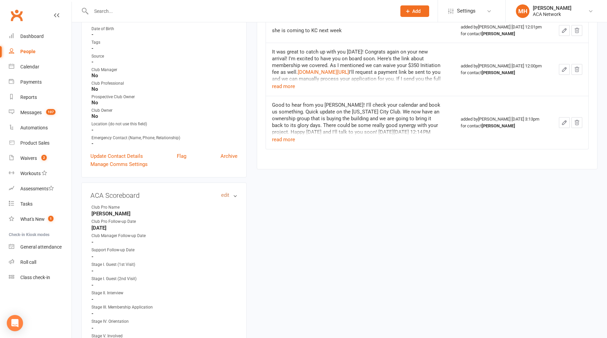
click at [226, 195] on link "edit" at bounding box center [225, 195] width 8 height 6
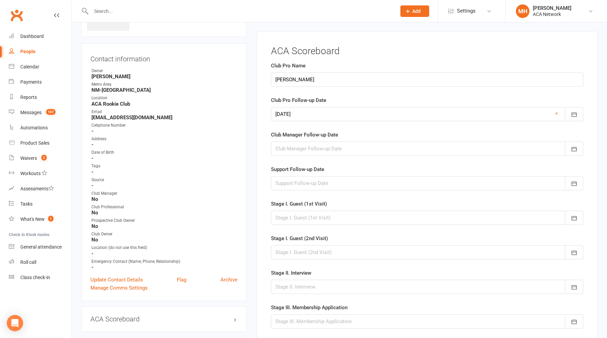
scroll to position [46, 0]
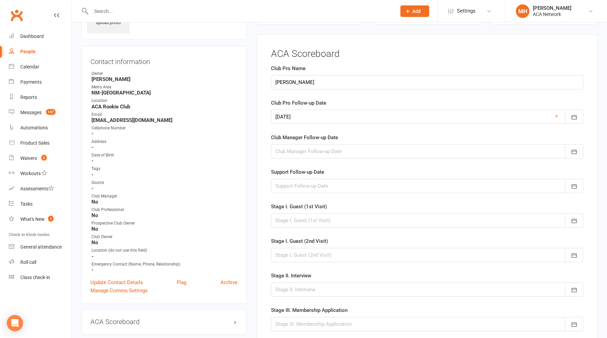
click at [324, 116] on div at bounding box center [427, 117] width 312 height 14
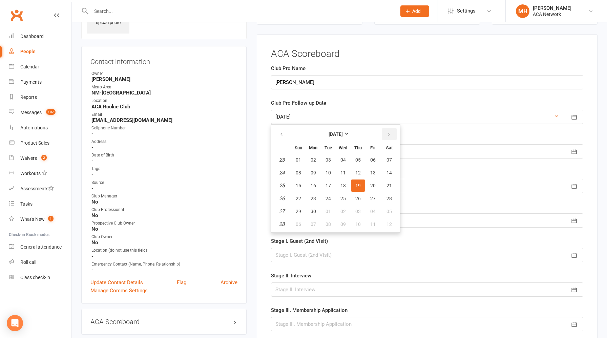
click at [389, 134] on icon "button" at bounding box center [388, 134] width 5 height 5
click at [285, 134] on button "button" at bounding box center [282, 134] width 15 height 12
click at [387, 134] on icon "button" at bounding box center [388, 134] width 5 height 5
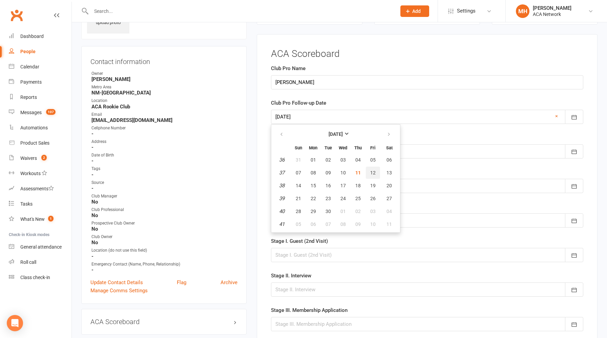
click at [373, 171] on span "12" at bounding box center [372, 172] width 5 height 5
type input "[DATE]"
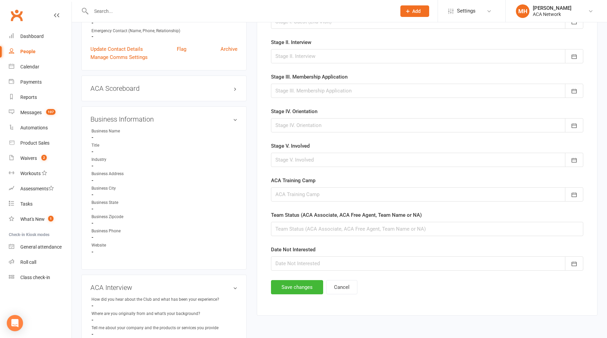
scroll to position [280, 0]
click at [298, 284] on button "Save changes" at bounding box center [297, 286] width 52 height 14
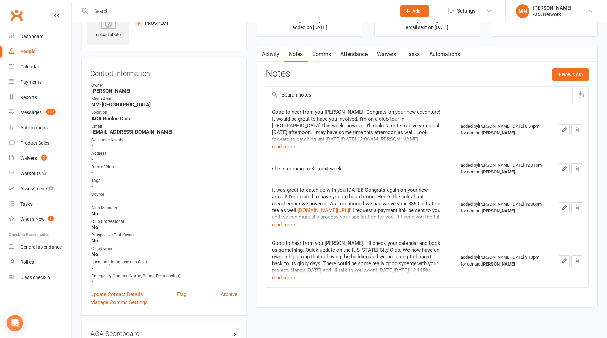
scroll to position [38, 0]
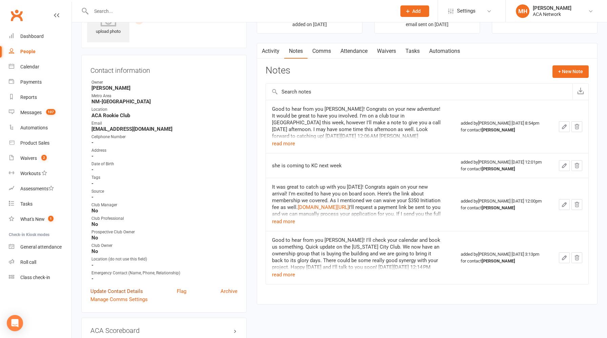
click at [131, 289] on link "Update Contact Details" at bounding box center [116, 291] width 52 height 8
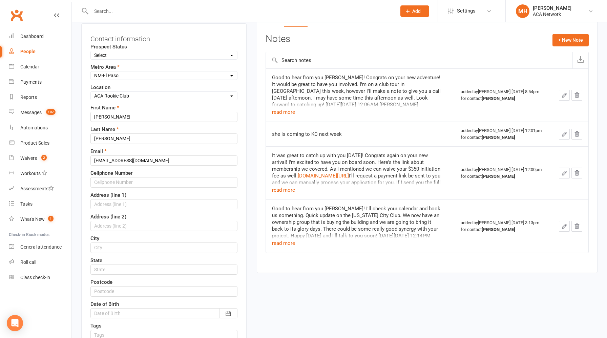
scroll to position [88, 0]
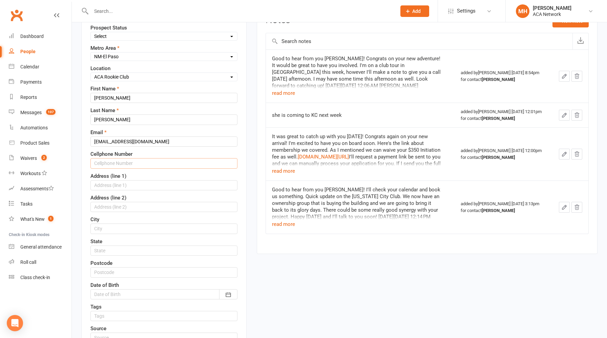
click at [135, 165] on input "text" at bounding box center [163, 163] width 147 height 10
paste input "[PHONE_NUMBER]"
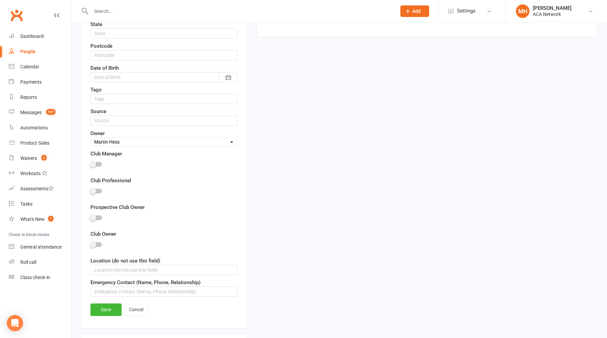
scroll to position [331, 0]
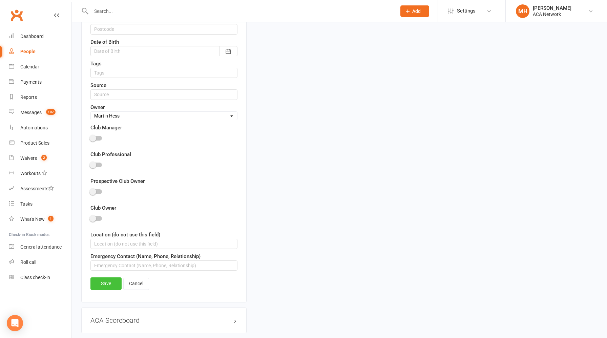
type input "[PHONE_NUMBER]"
click at [108, 284] on link "Save" at bounding box center [105, 283] width 31 height 12
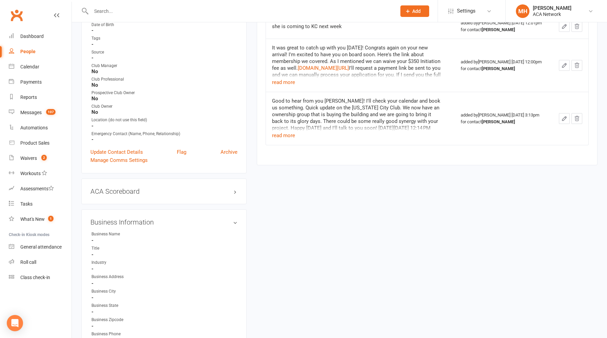
scroll to position [175, 0]
click at [281, 139] on button "read more" at bounding box center [283, 137] width 23 height 8
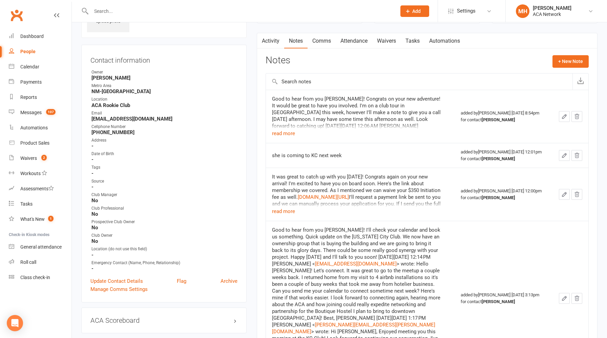
scroll to position [0, 0]
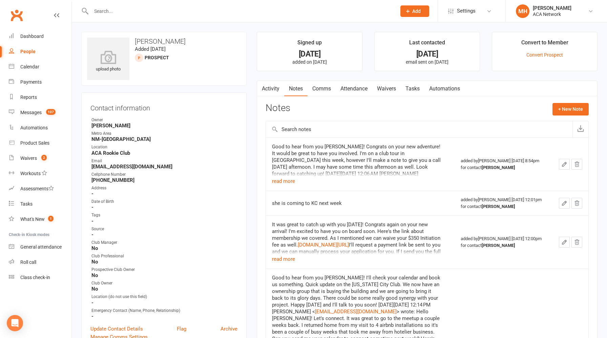
click at [141, 10] on input "text" at bounding box center [240, 10] width 302 height 9
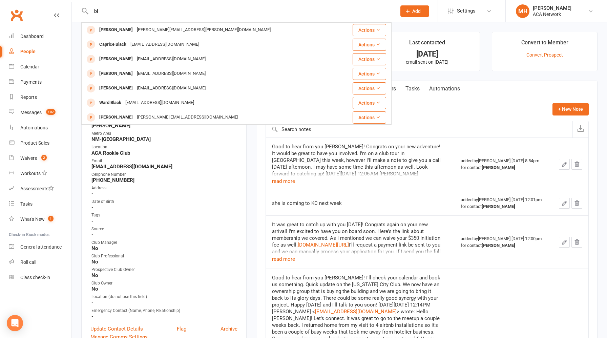
type input "b"
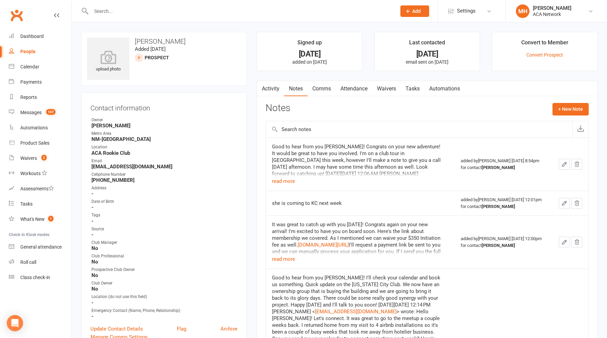
type input "b"
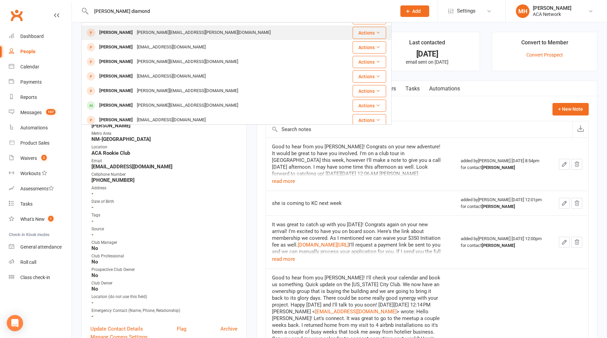
scroll to position [86, 0]
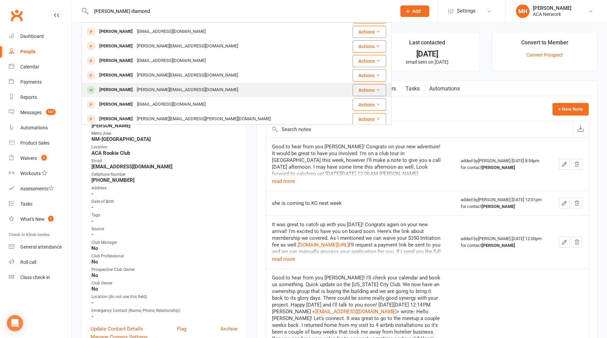
type input "[PERSON_NAME] diamond"
click at [179, 90] on div "[PERSON_NAME][EMAIL_ADDRESS][DOMAIN_NAME]" at bounding box center [187, 90] width 105 height 10
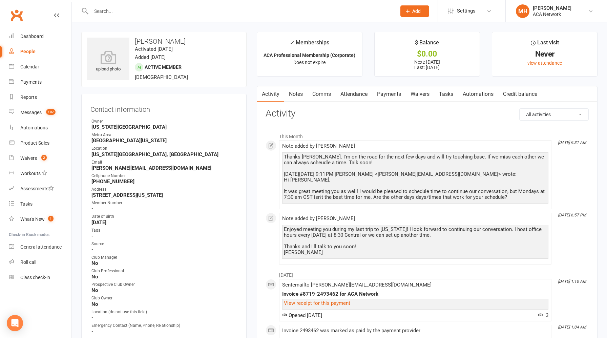
drag, startPoint x: 197, startPoint y: 40, endPoint x: 160, endPoint y: 42, distance: 36.9
click at [160, 42] on h3 "[PERSON_NAME]" at bounding box center [164, 41] width 154 height 7
click at [162, 41] on h3 "[PERSON_NAME]" at bounding box center [164, 41] width 154 height 7
drag, startPoint x: 197, startPoint y: 42, endPoint x: 161, endPoint y: 41, distance: 35.9
click at [161, 41] on h3 "[PERSON_NAME]" at bounding box center [164, 41] width 154 height 7
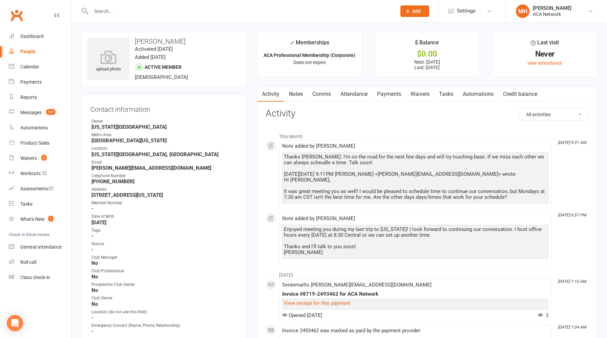
copy h3 "[PERSON_NAME]"
click at [39, 38] on div "Dashboard" at bounding box center [31, 36] width 23 height 5
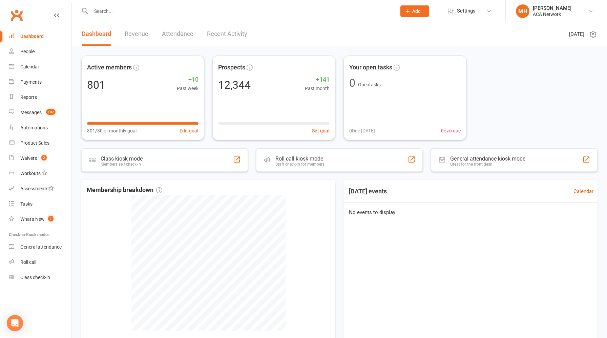
click at [136, 36] on link "Revenue" at bounding box center [137, 33] width 24 height 23
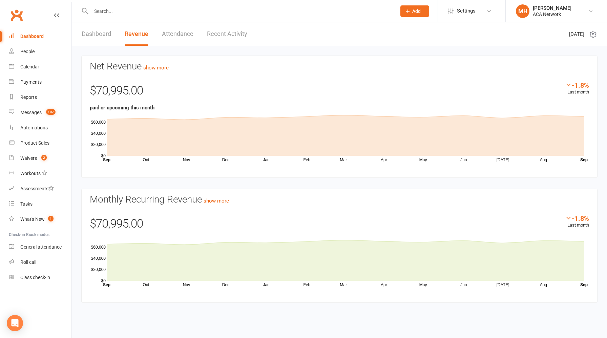
click at [95, 37] on link "Dashboard" at bounding box center [96, 33] width 29 height 23
